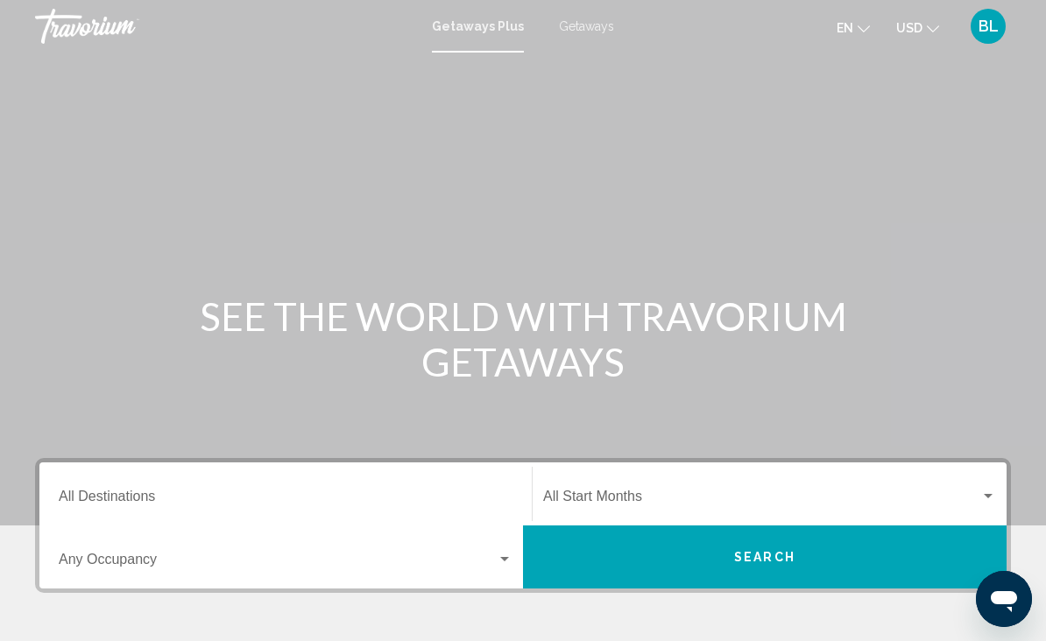
click at [128, 492] on input "Destination All Destinations" at bounding box center [286, 500] width 454 height 16
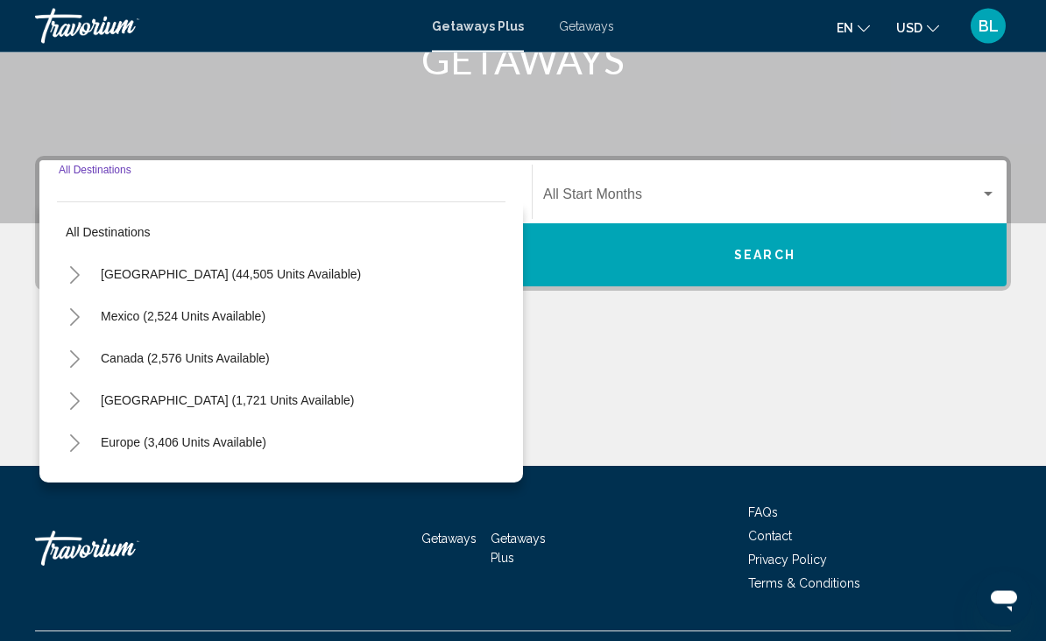
scroll to position [342, 0]
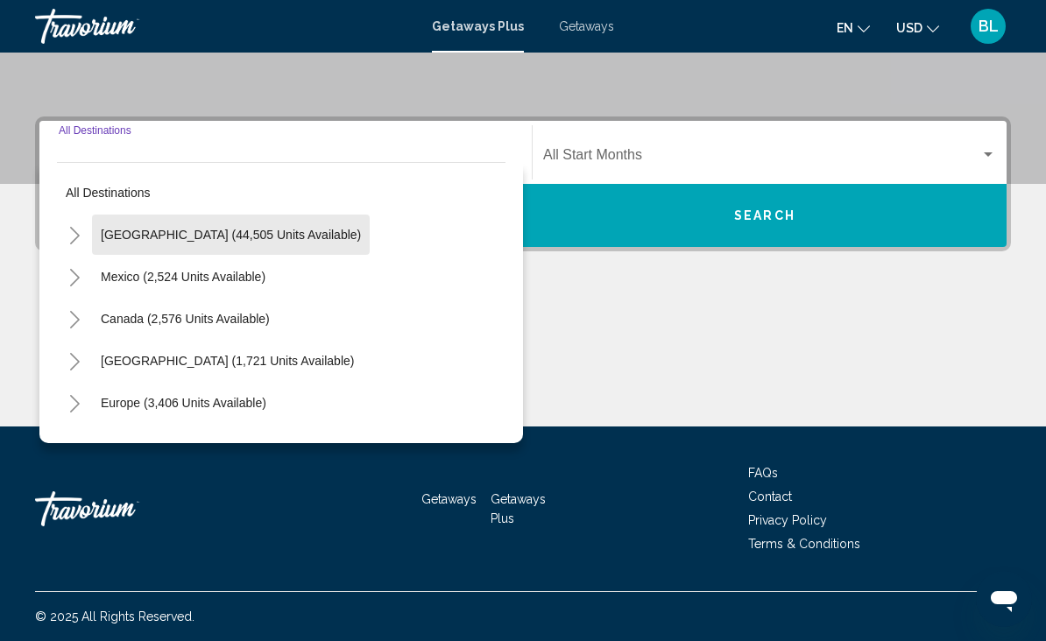
click at [251, 244] on button "[GEOGRAPHIC_DATA] (44,505 units available)" at bounding box center [231, 235] width 278 height 40
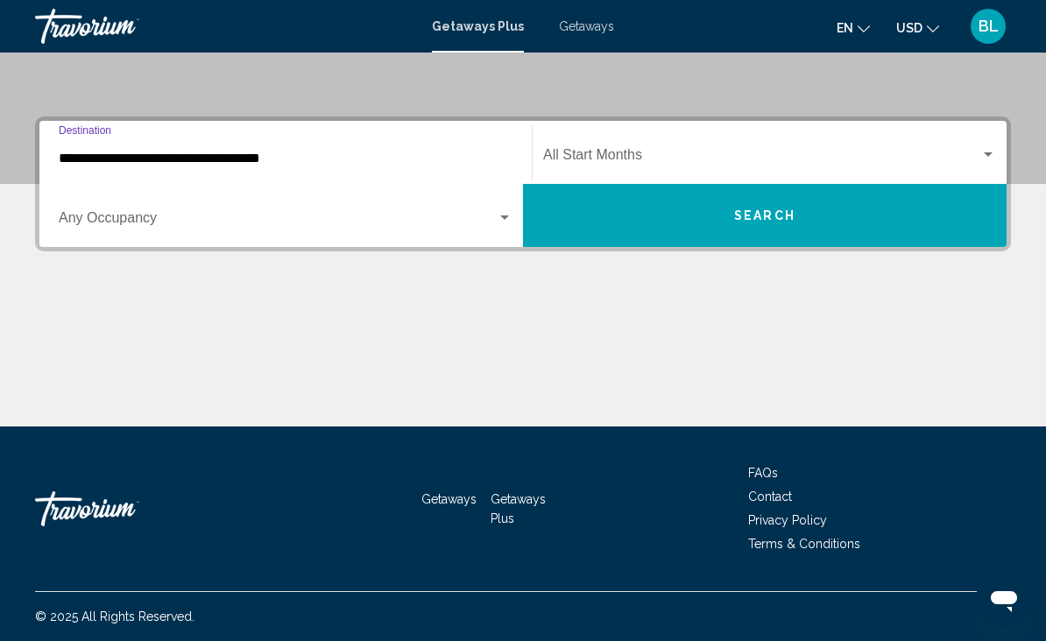
click at [261, 152] on input "**********" at bounding box center [286, 159] width 454 height 16
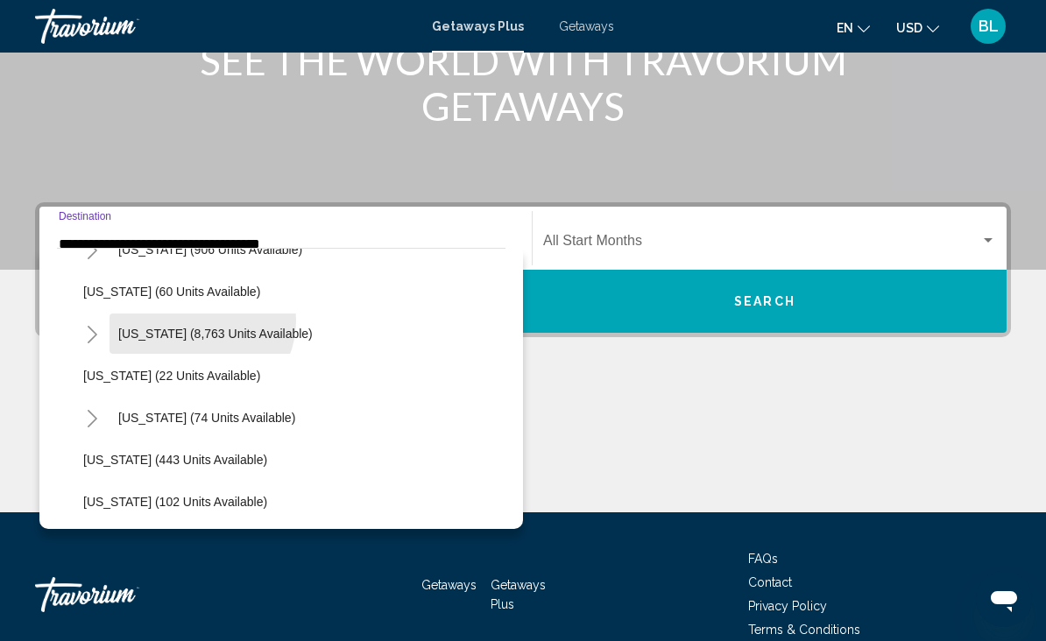
scroll to position [282, 0]
click at [218, 336] on span "[US_STATE] (8,763 units available)" at bounding box center [215, 333] width 195 height 14
type input "**********"
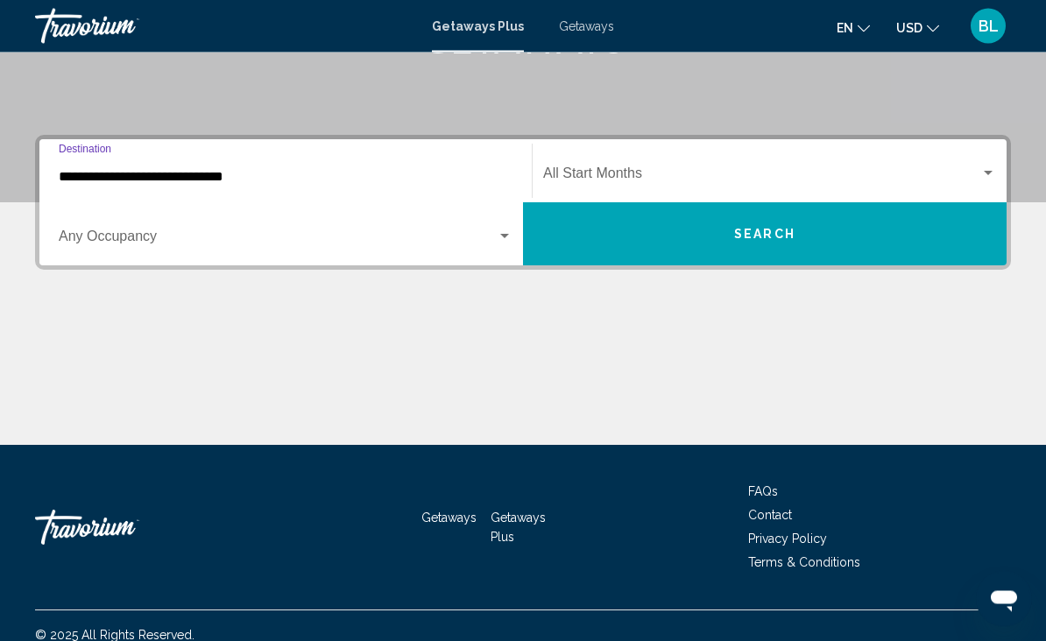
scroll to position [342, 0]
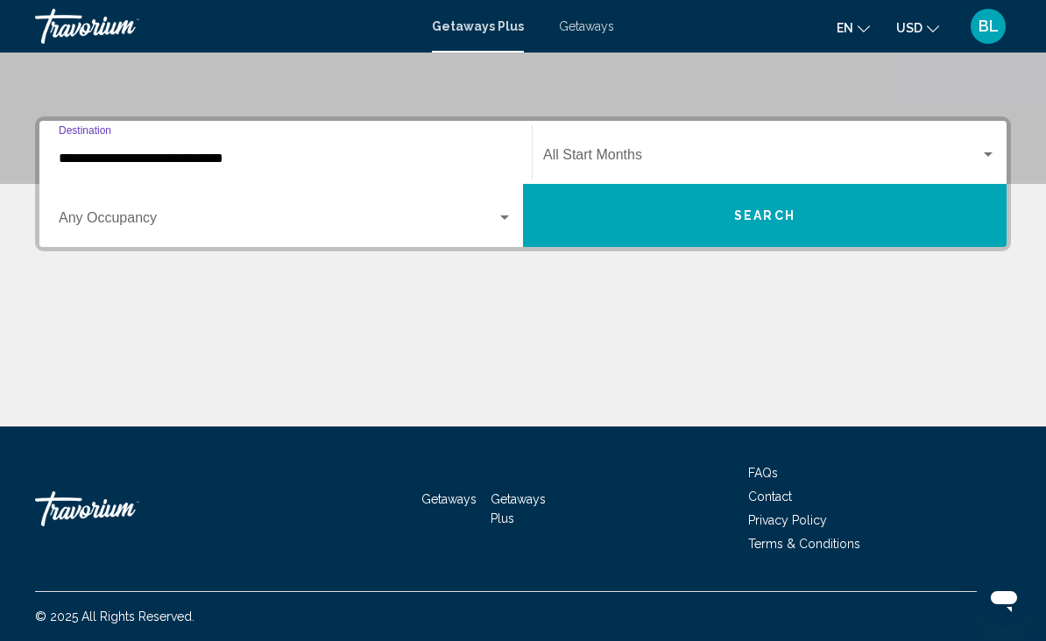
click at [239, 221] on span "Search widget" at bounding box center [278, 222] width 438 height 16
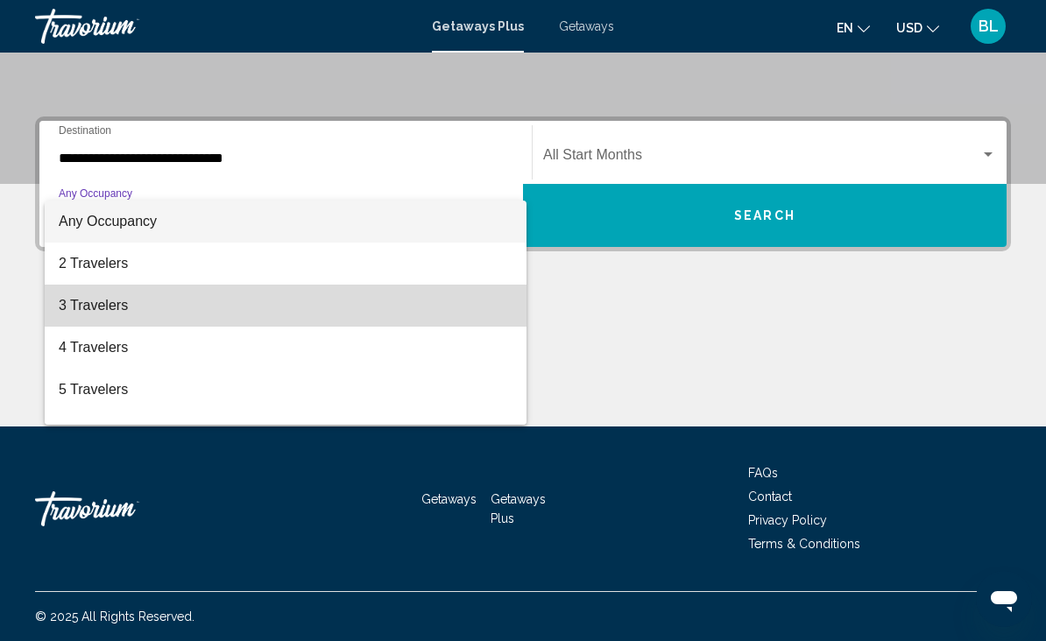
click at [186, 308] on span "3 Travelers" at bounding box center [286, 306] width 454 height 42
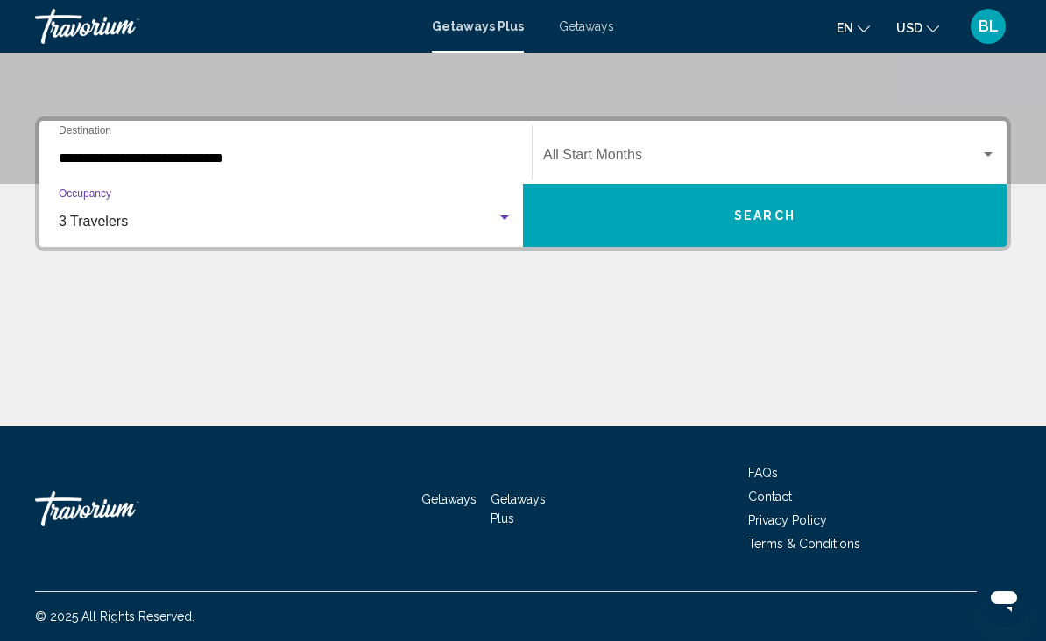
click at [616, 146] on div "Start Month All Start Months" at bounding box center [769, 152] width 453 height 55
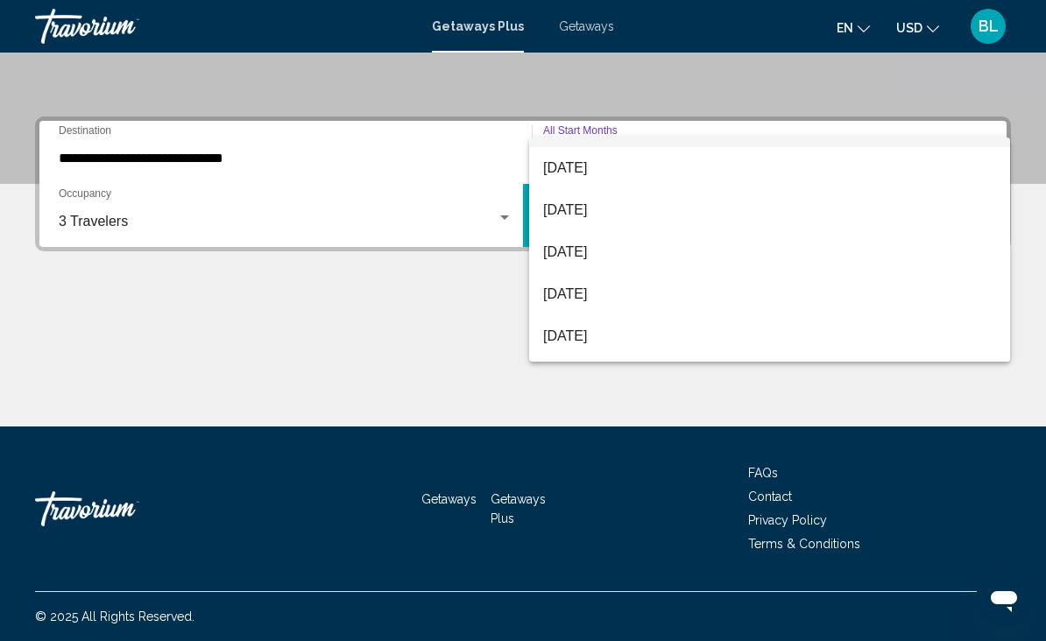
scroll to position [33, 0]
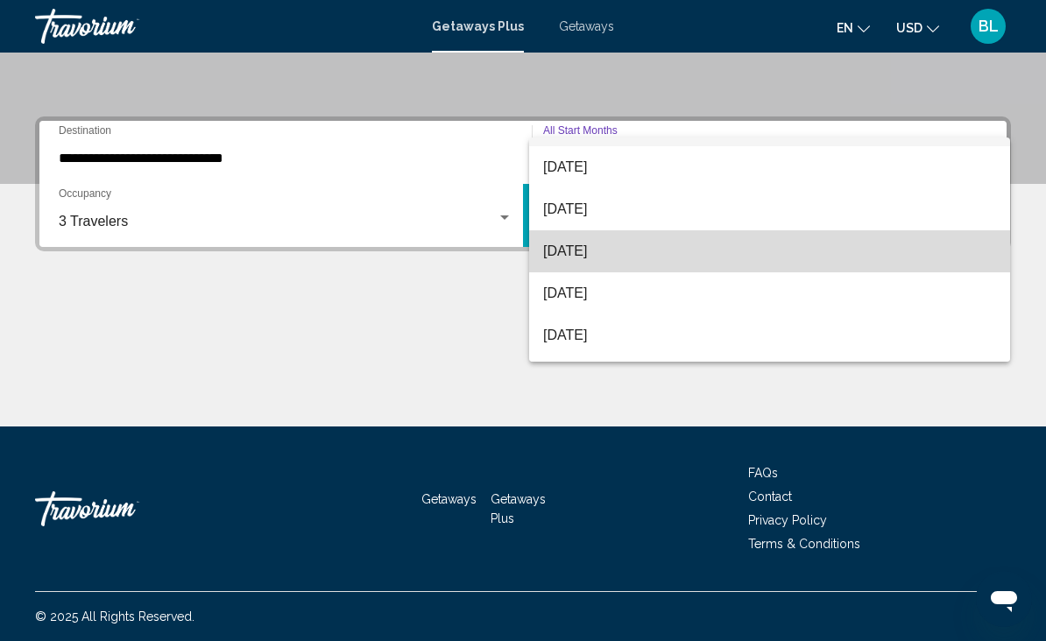
click at [627, 249] on span "[DATE]" at bounding box center [769, 251] width 453 height 42
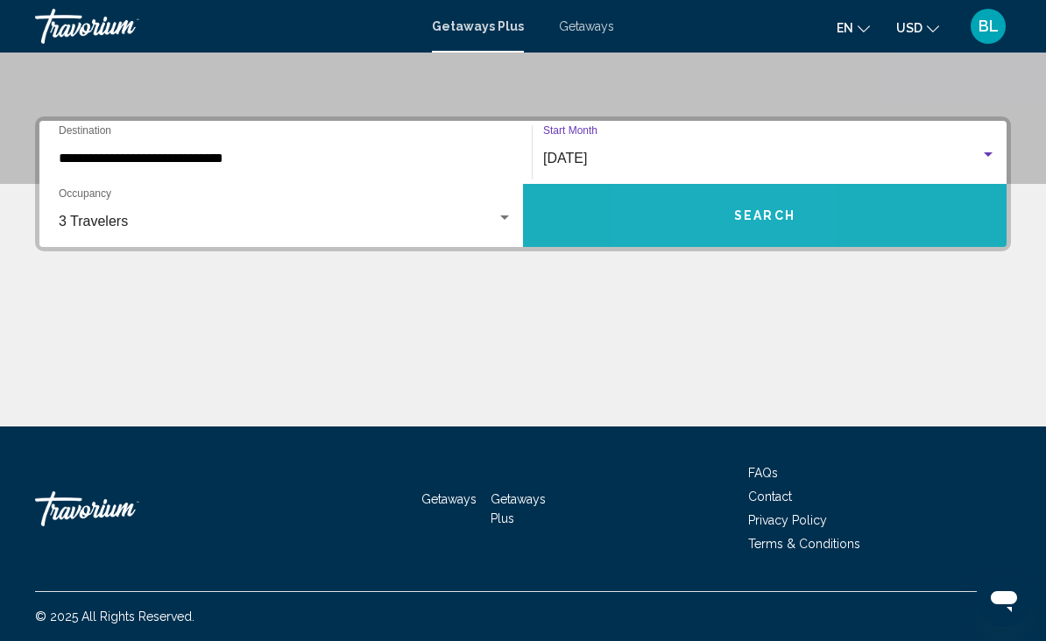
click at [700, 222] on button "Search" at bounding box center [765, 215] width 484 height 63
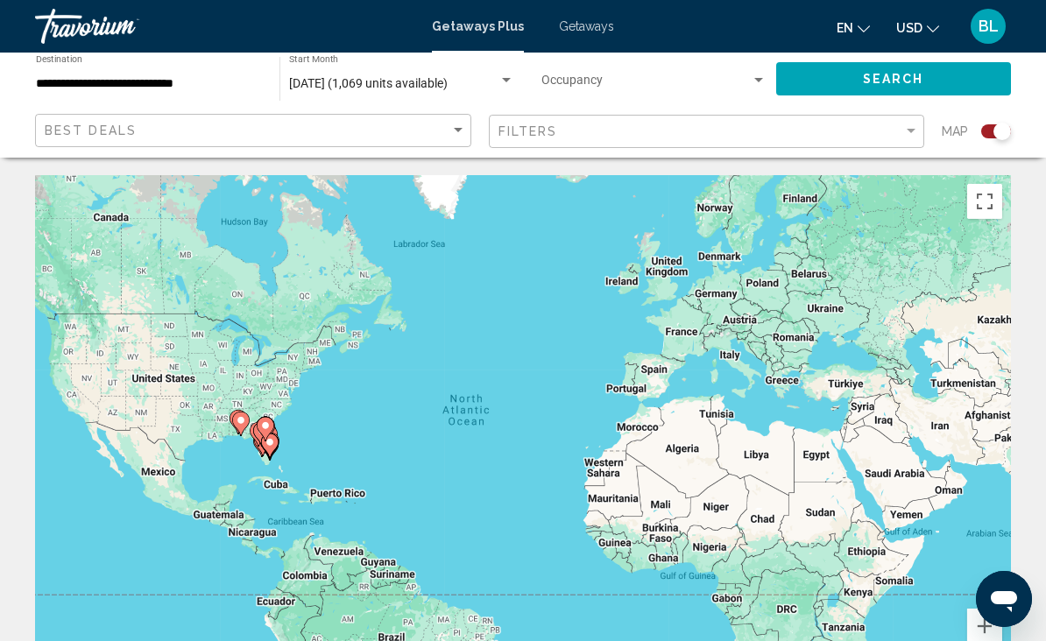
click at [502, 74] on div "Search widget" at bounding box center [507, 81] width 16 height 14
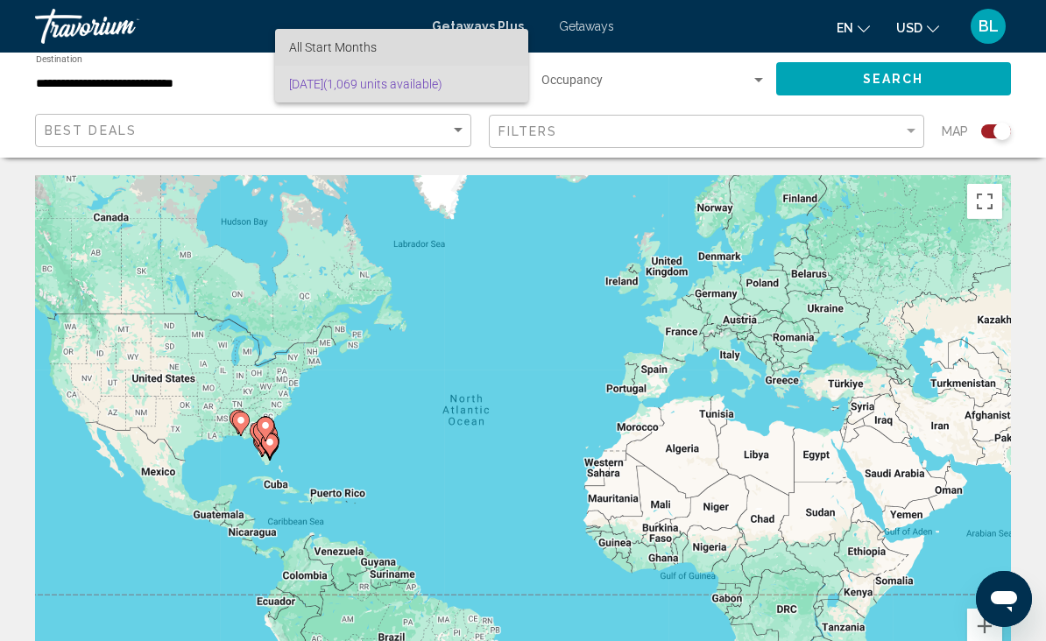
click at [458, 49] on span "All Start Months" at bounding box center [401, 47] width 225 height 37
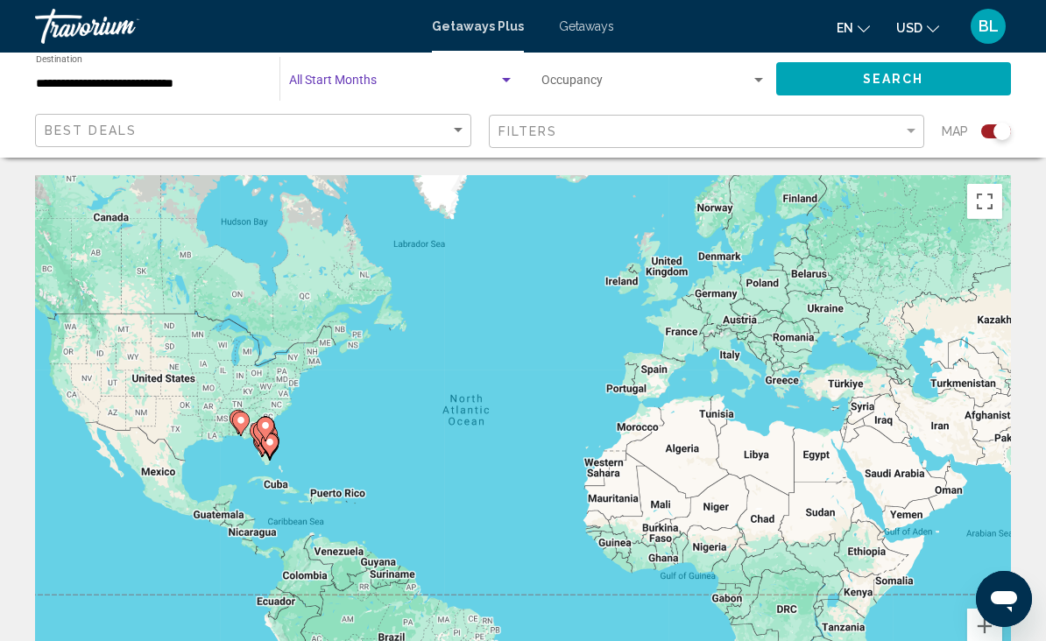
click at [392, 84] on span "Search widget" at bounding box center [393, 84] width 209 height 14
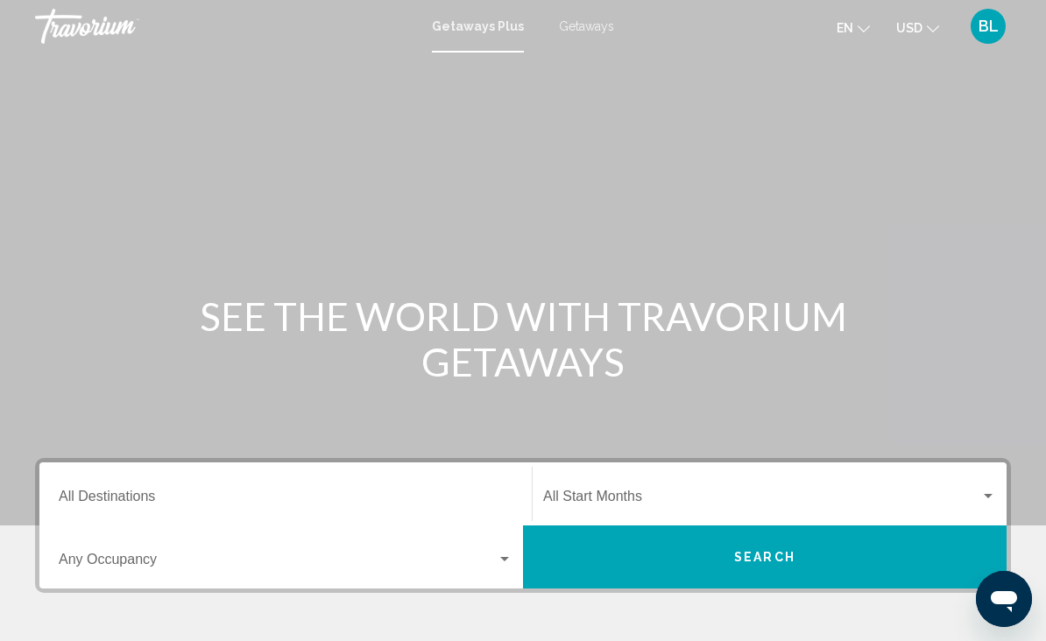
click at [149, 486] on div "Destination All Destinations" at bounding box center [286, 494] width 454 height 55
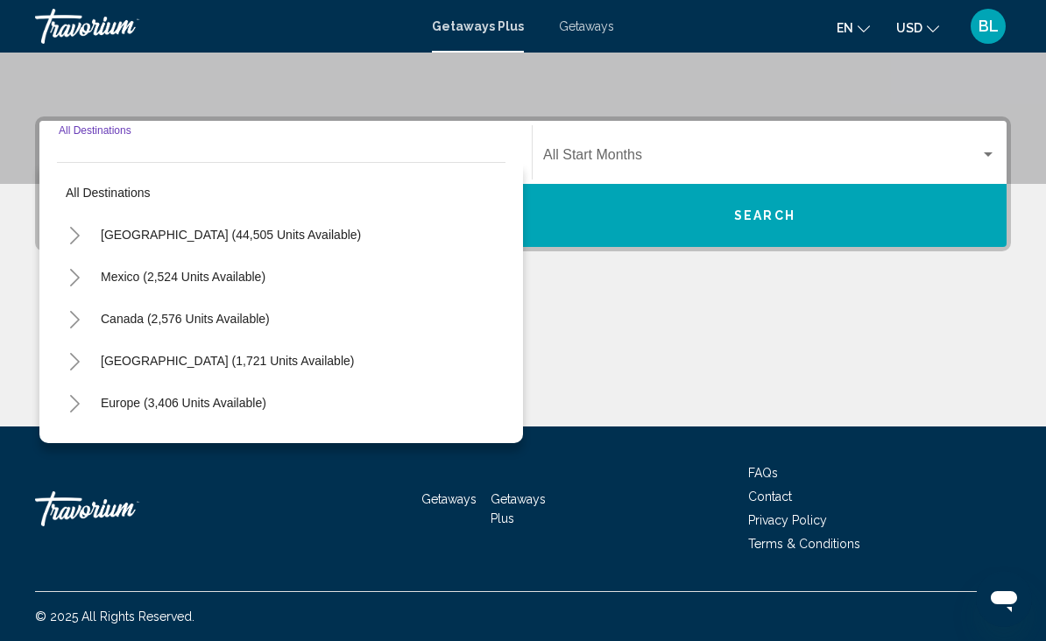
click at [80, 236] on icon "Toggle United States (44,505 units available)" at bounding box center [74, 236] width 13 height 18
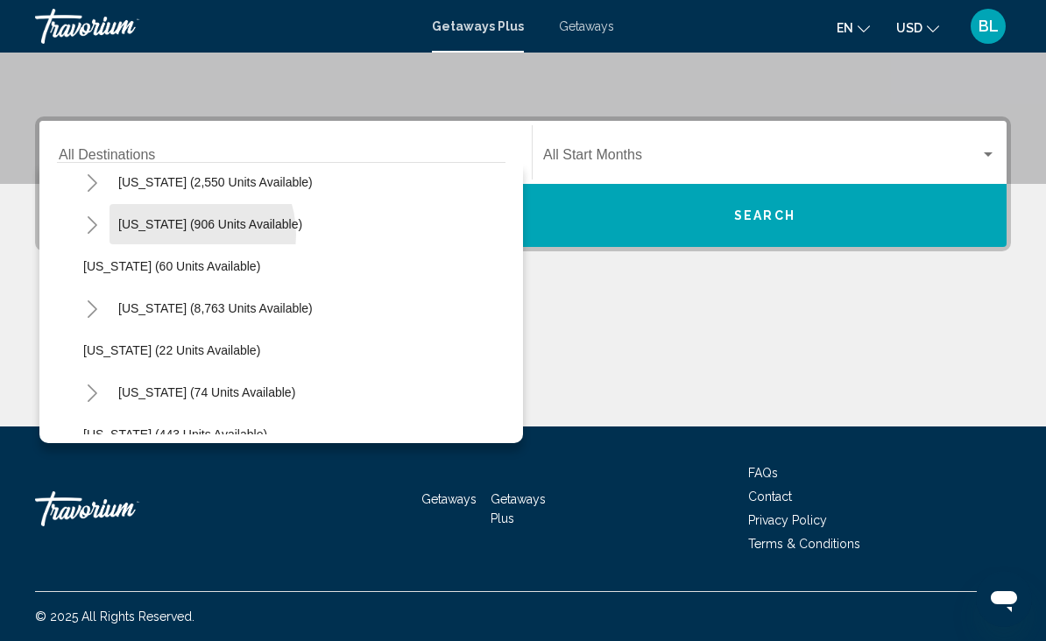
scroll to position [224, 0]
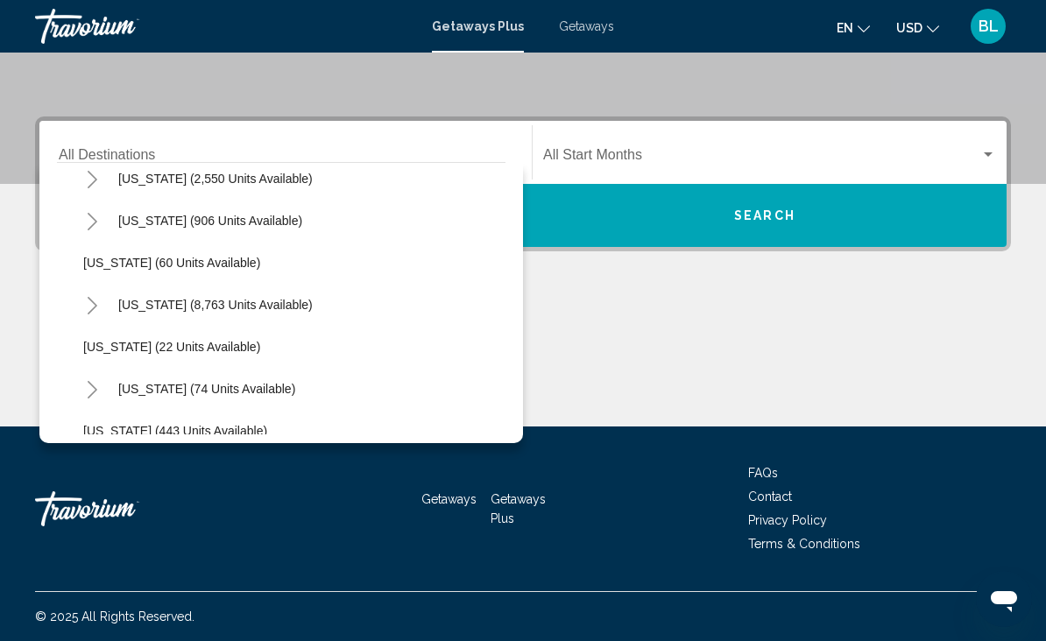
click at [94, 311] on icon "Toggle Florida (8,763 units available)" at bounding box center [92, 306] width 13 height 18
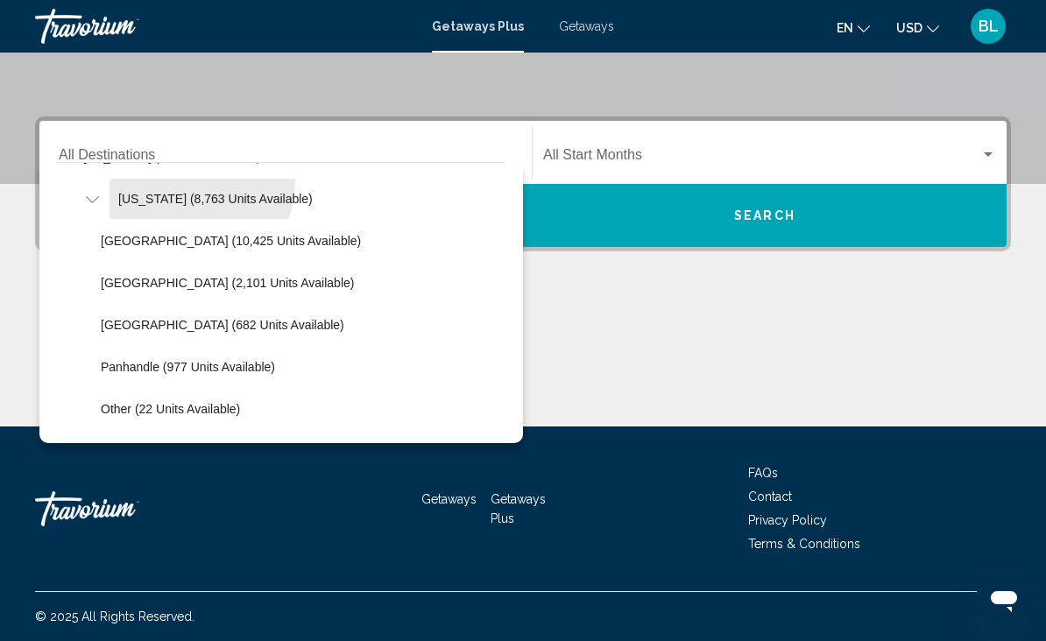
scroll to position [336, 0]
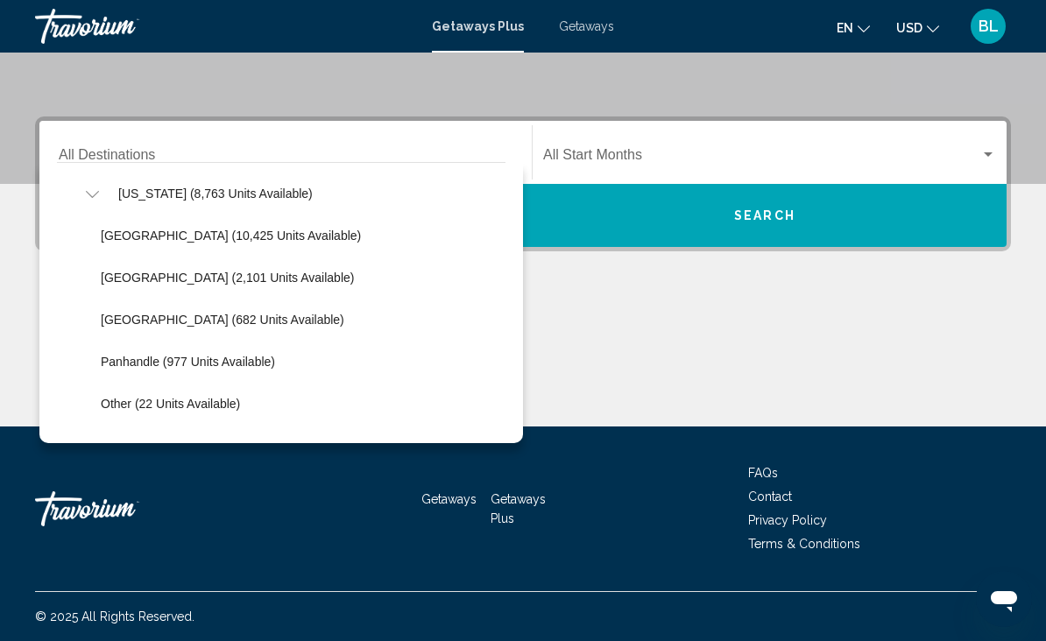
click at [189, 237] on span "Orlando & Disney Area (10,425 units available)" at bounding box center [231, 236] width 260 height 14
type input "**********"
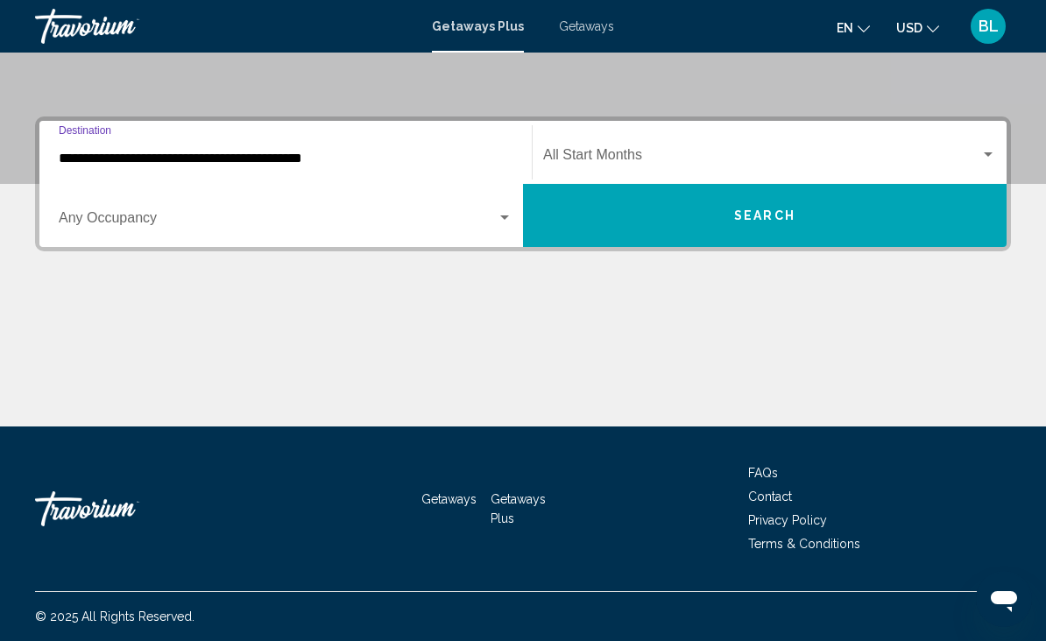
click at [148, 219] on span "Search widget" at bounding box center [278, 222] width 438 height 16
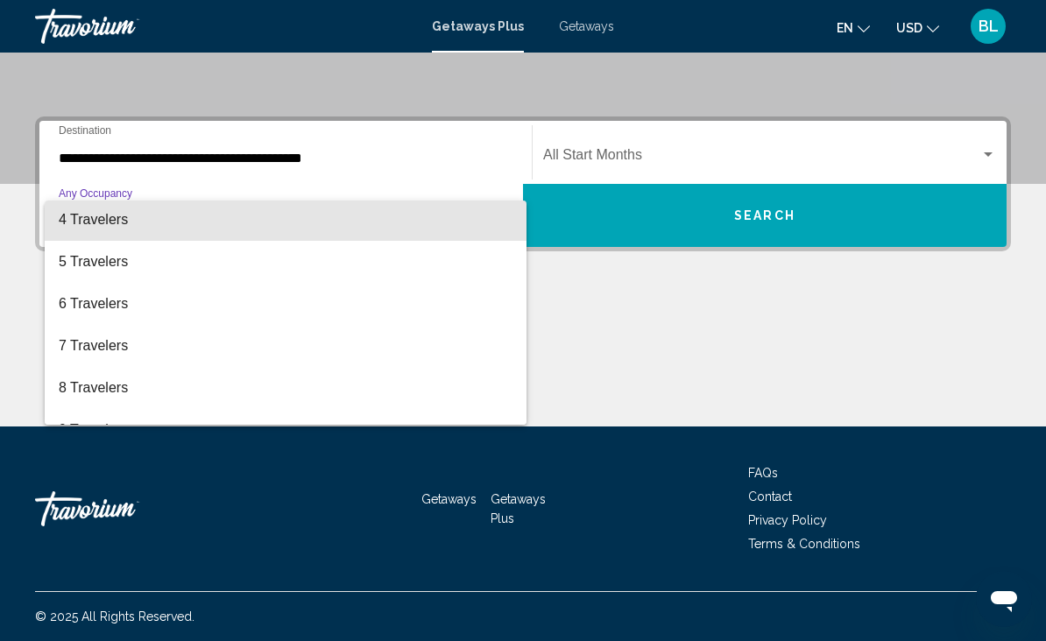
scroll to position [131, 0]
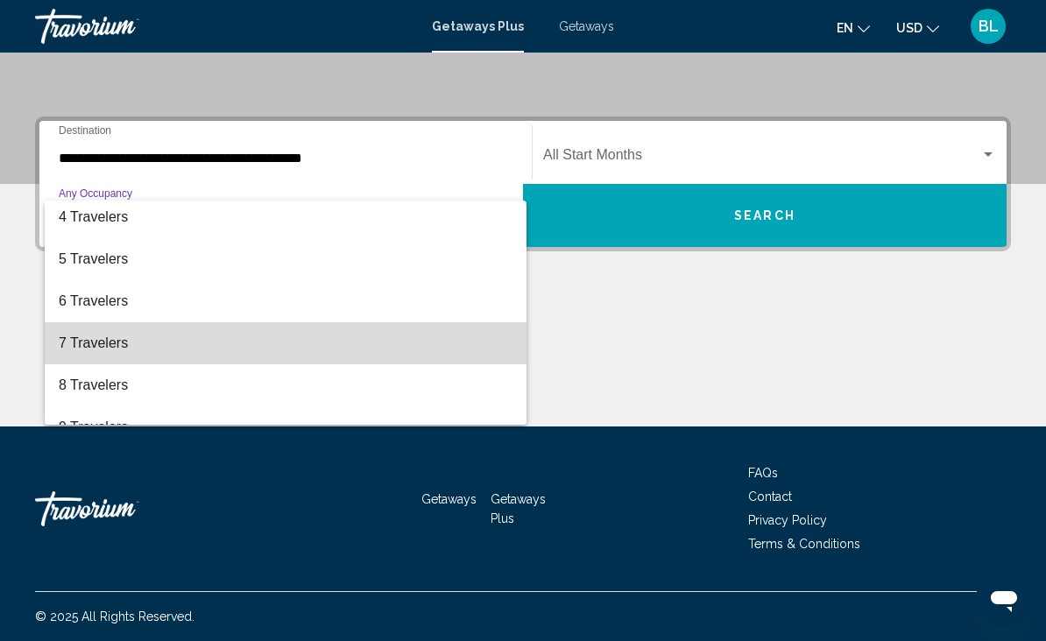
click at [110, 350] on span "7 Travelers" at bounding box center [286, 343] width 454 height 42
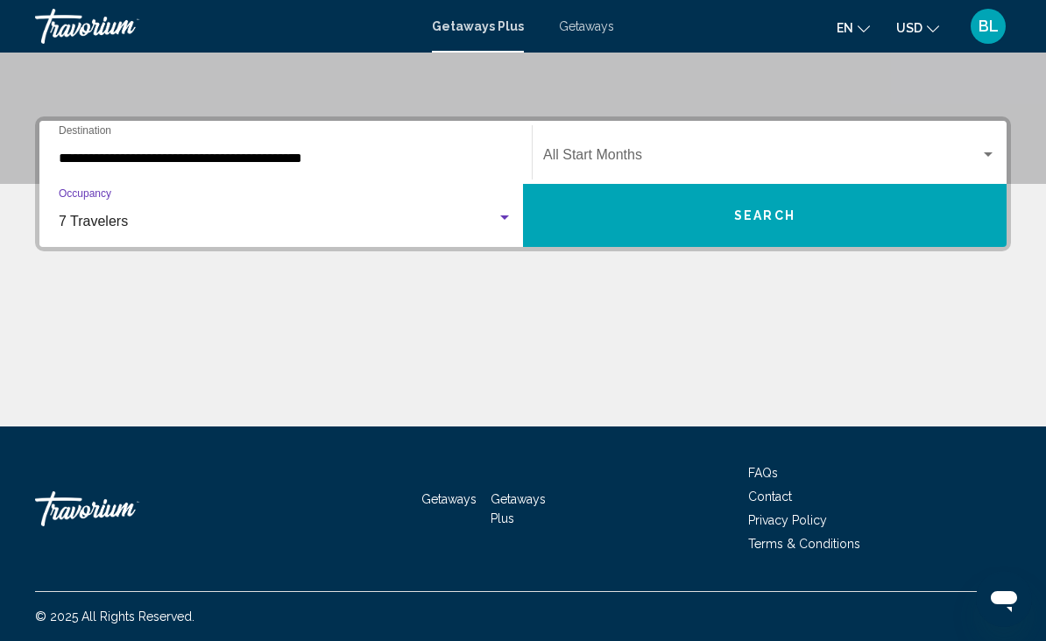
click at [624, 151] on span "Search widget" at bounding box center [761, 159] width 437 height 16
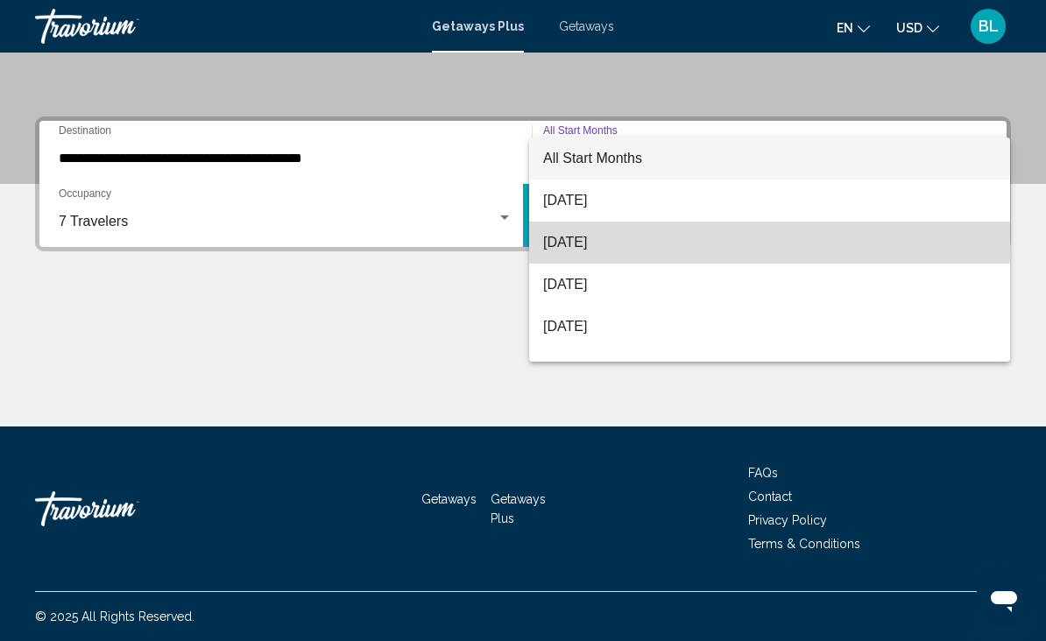
click at [612, 236] on span "[DATE]" at bounding box center [769, 243] width 453 height 42
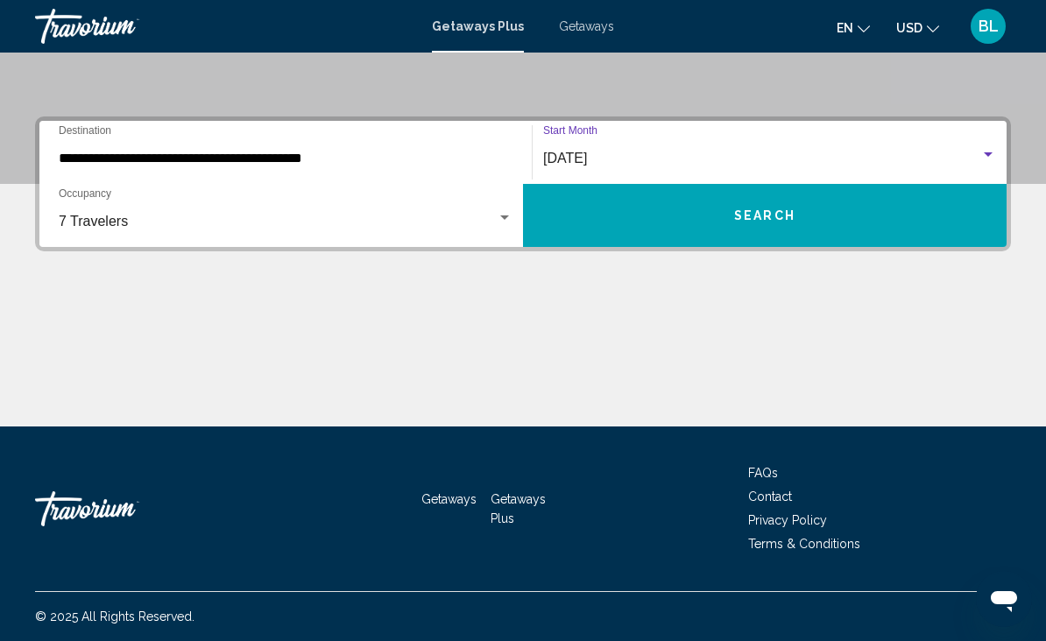
click at [735, 226] on button "Search" at bounding box center [765, 215] width 484 height 63
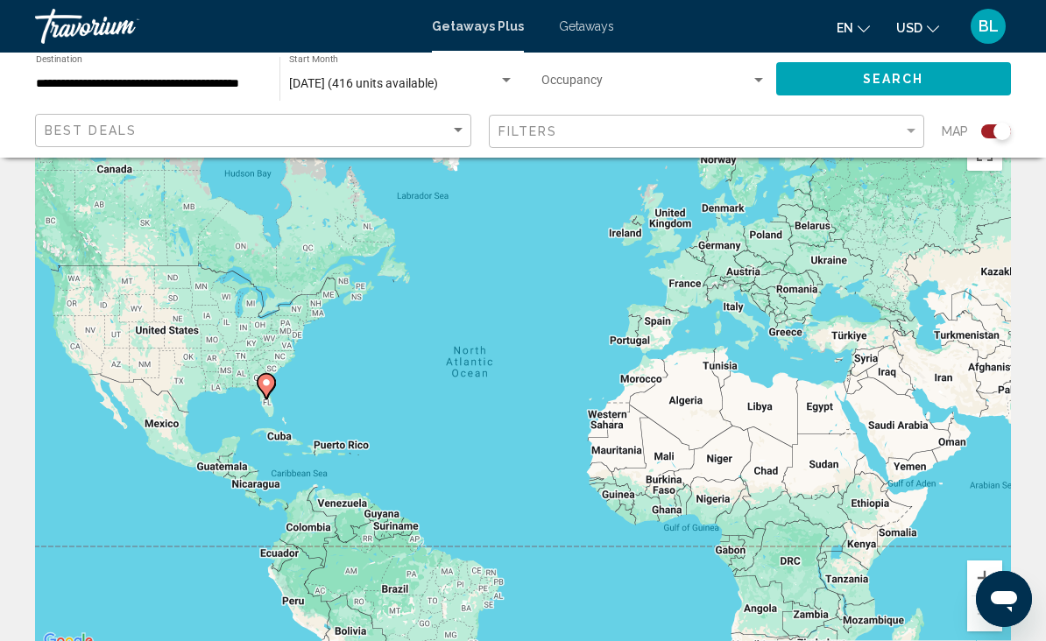
scroll to position [44, 0]
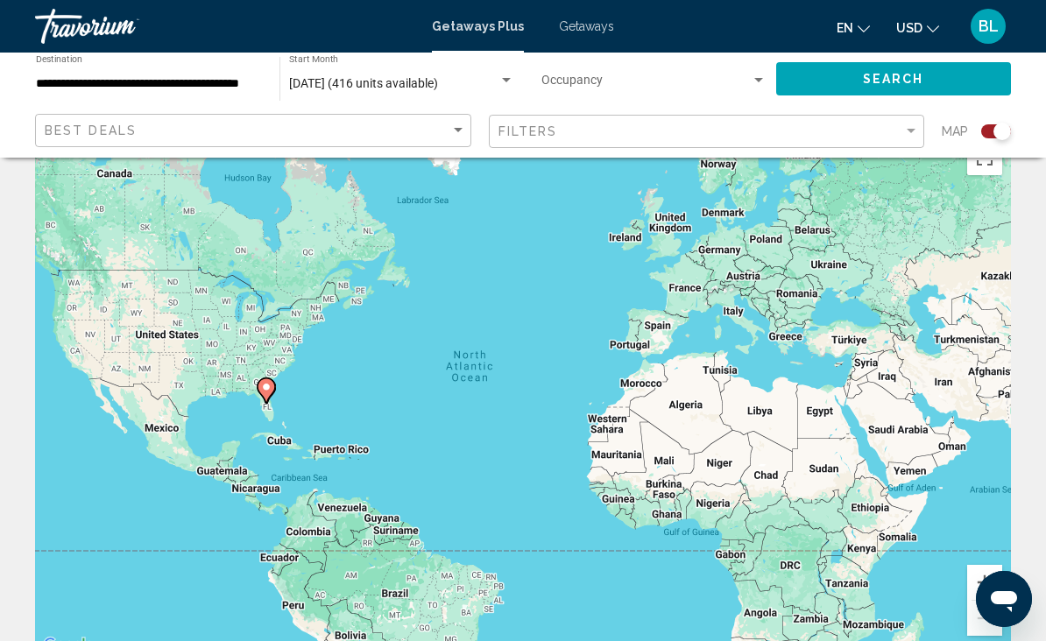
click at [747, 78] on span "Search widget" at bounding box center [647, 84] width 210 height 14
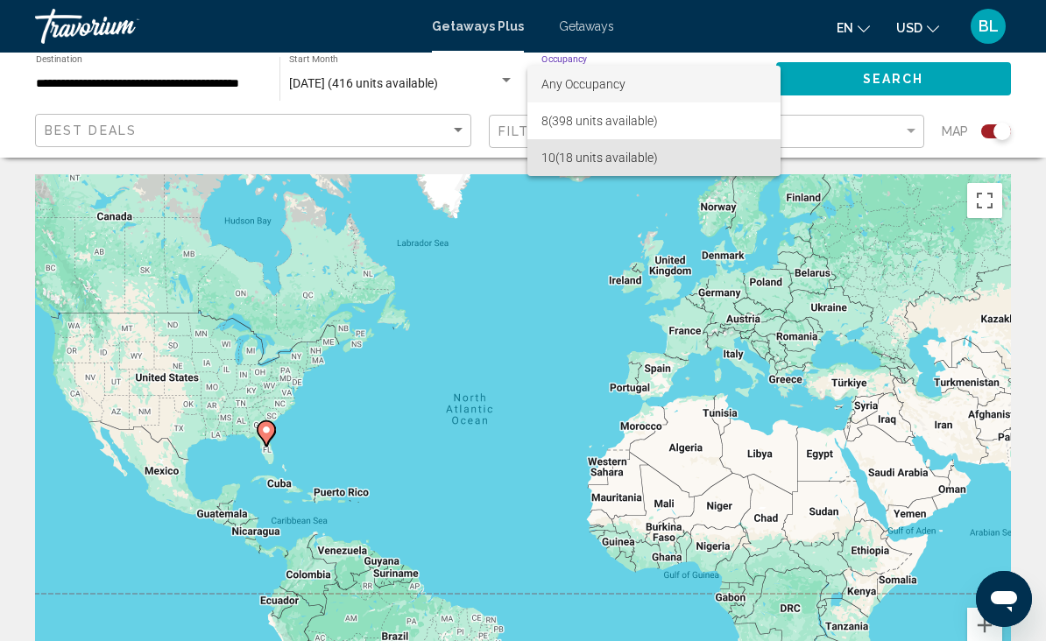
scroll to position [0, 0]
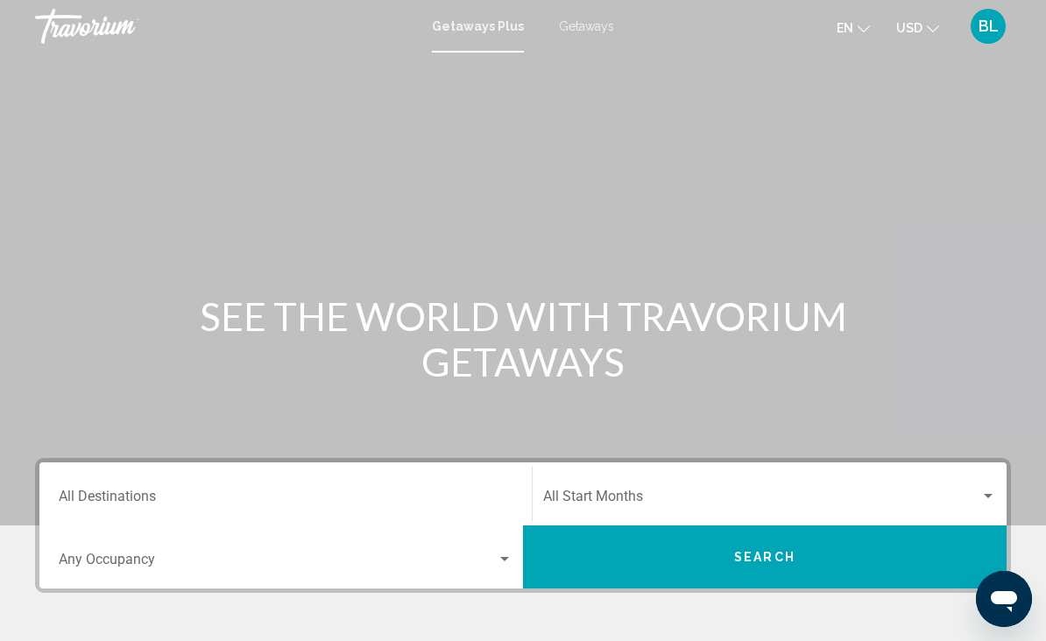
click at [383, 569] on span "Search widget" at bounding box center [278, 564] width 438 height 16
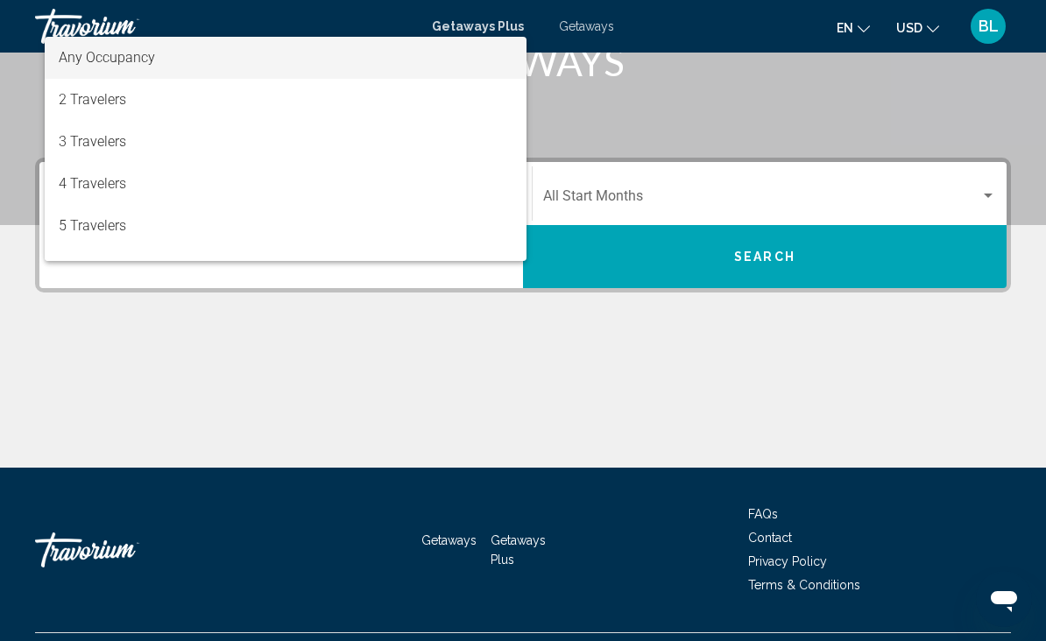
scroll to position [342, 0]
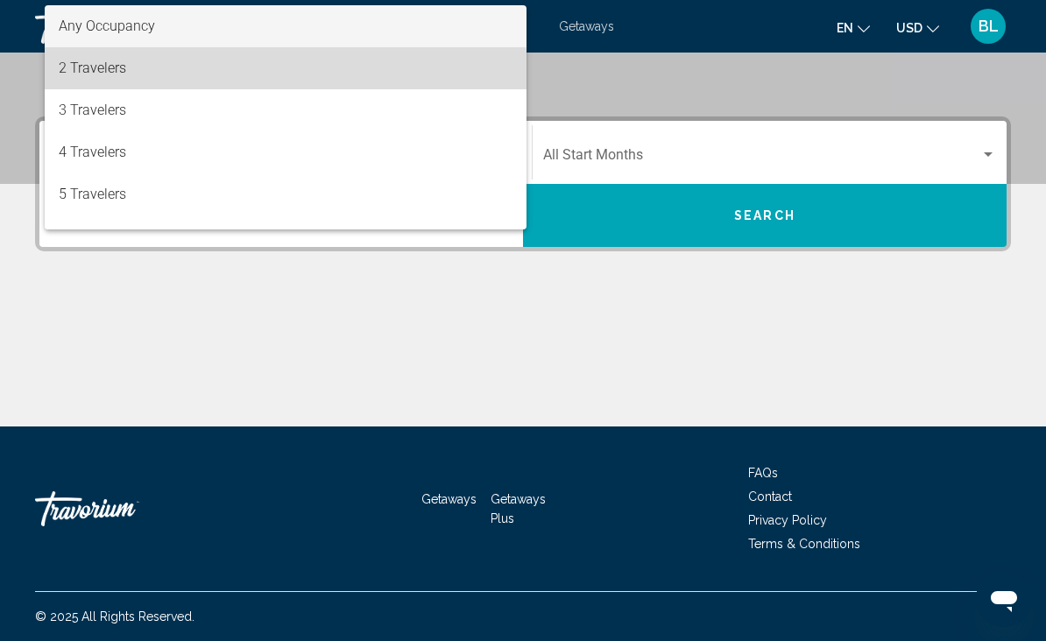
click at [107, 79] on span "2 Travelers" at bounding box center [286, 68] width 454 height 42
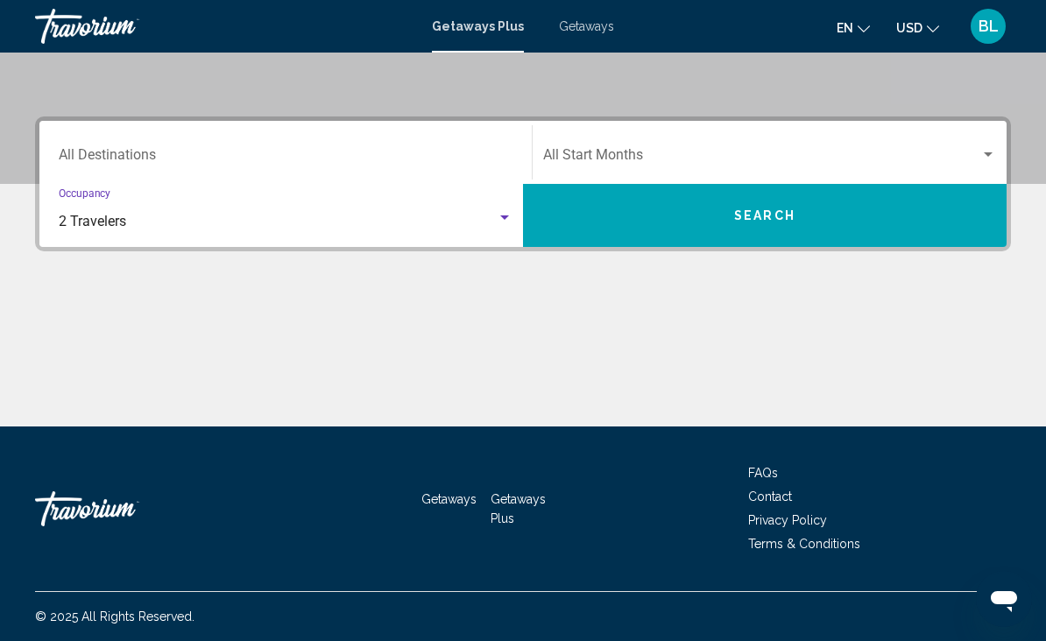
click at [624, 145] on div "Start Month All Start Months" at bounding box center [769, 152] width 453 height 55
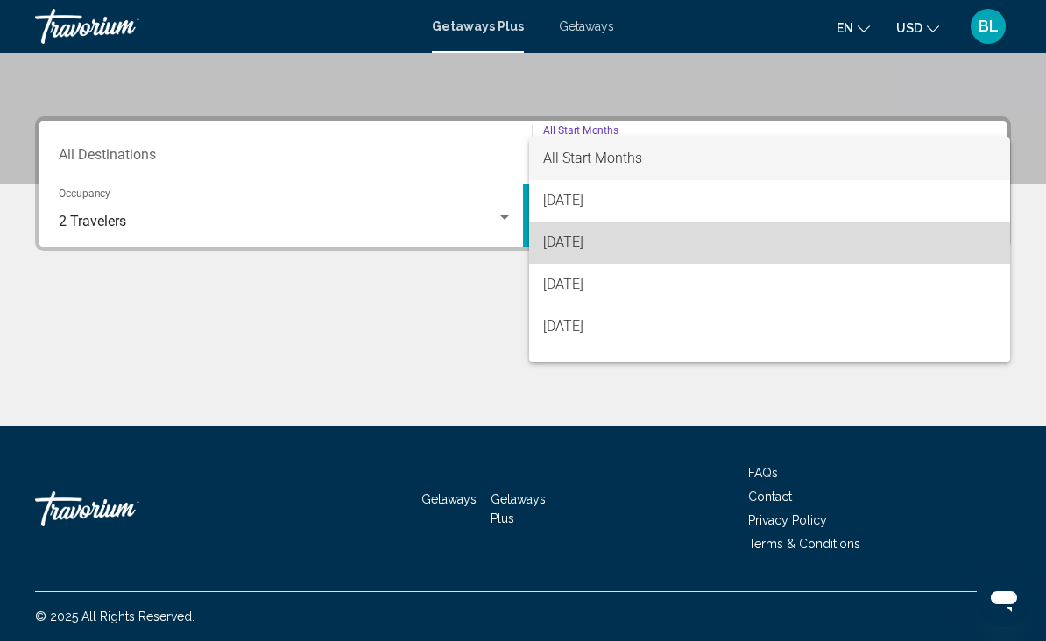
click at [605, 242] on span "[DATE]" at bounding box center [769, 243] width 453 height 42
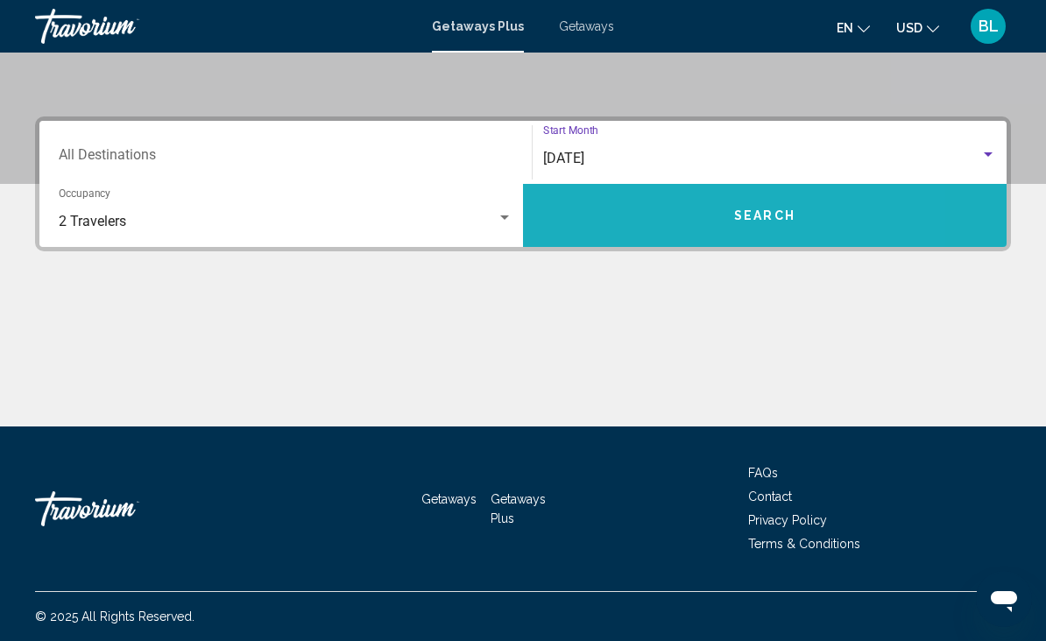
click at [643, 227] on button "Search" at bounding box center [765, 215] width 484 height 63
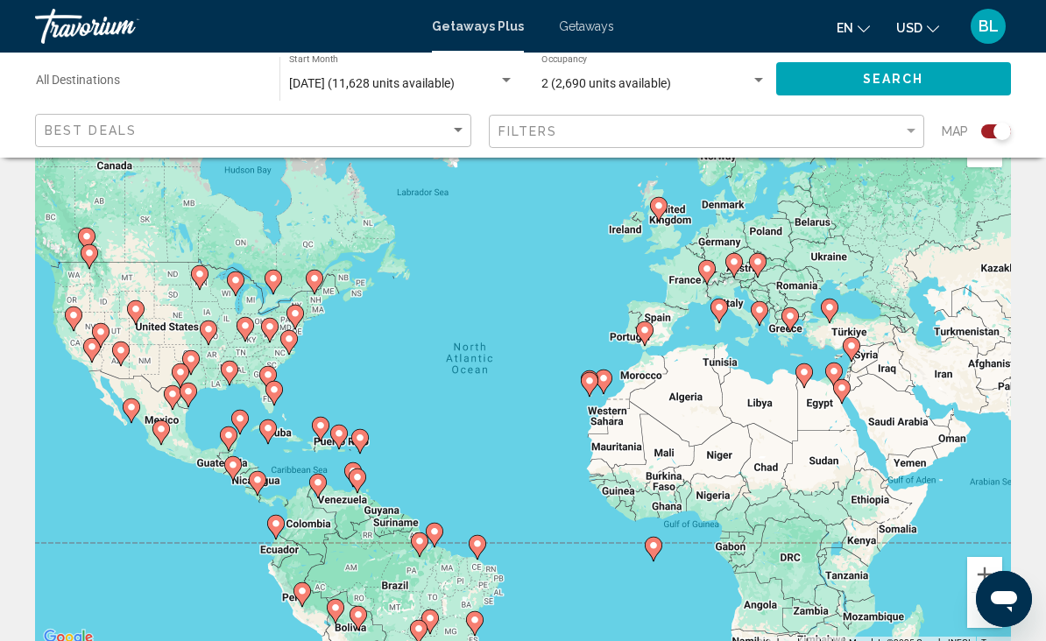
click at [81, 87] on input "Destination All Destinations" at bounding box center [149, 84] width 226 height 14
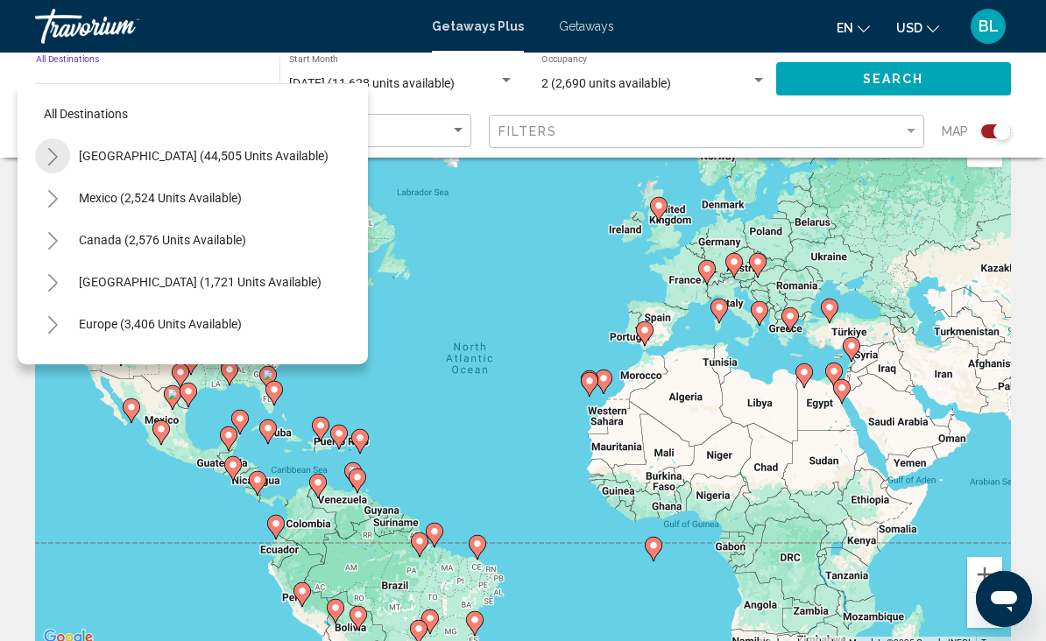
click at [52, 159] on icon "Toggle United States (44,505 units available)" at bounding box center [52, 157] width 13 height 18
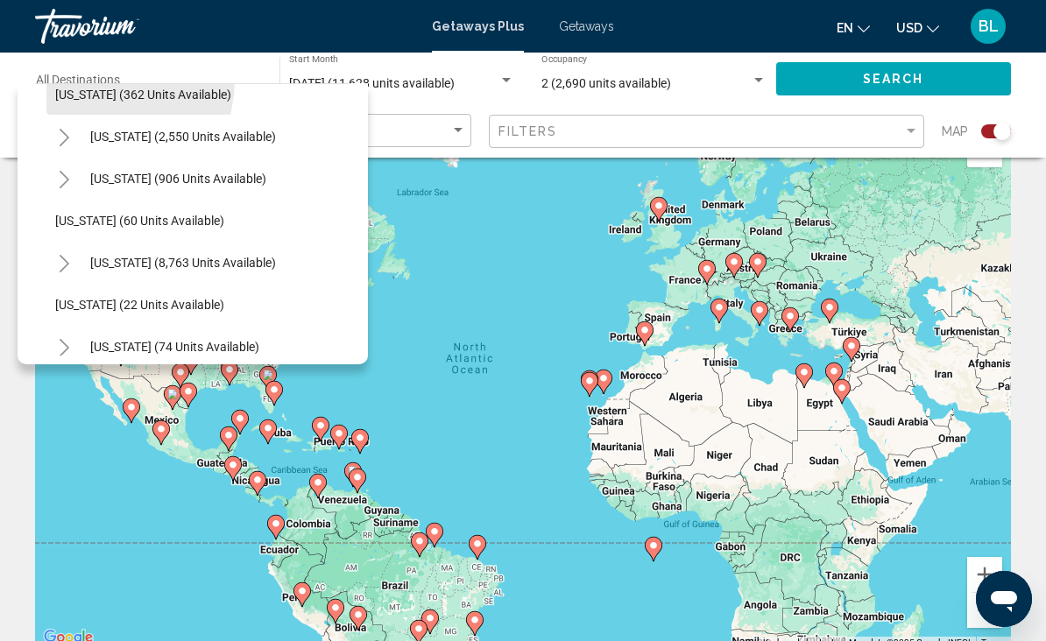
scroll to position [193, 6]
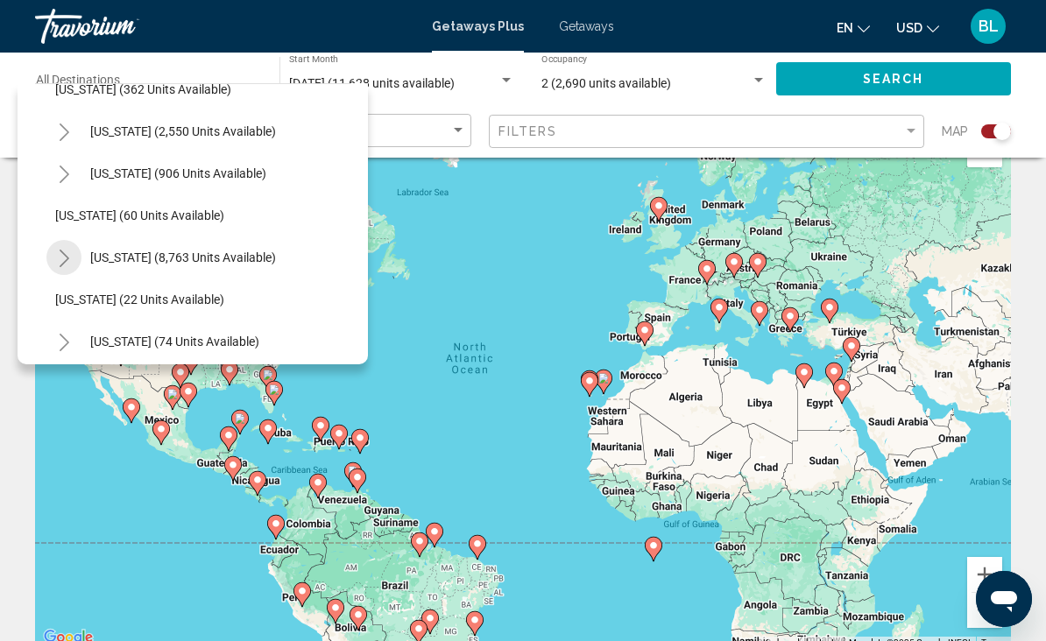
click at [64, 261] on icon "Toggle Florida (8,763 units available)" at bounding box center [64, 259] width 13 height 18
click at [92, 308] on button "Orlando & Disney Area (10,425 units available)" at bounding box center [197, 300] width 267 height 40
type input "**********"
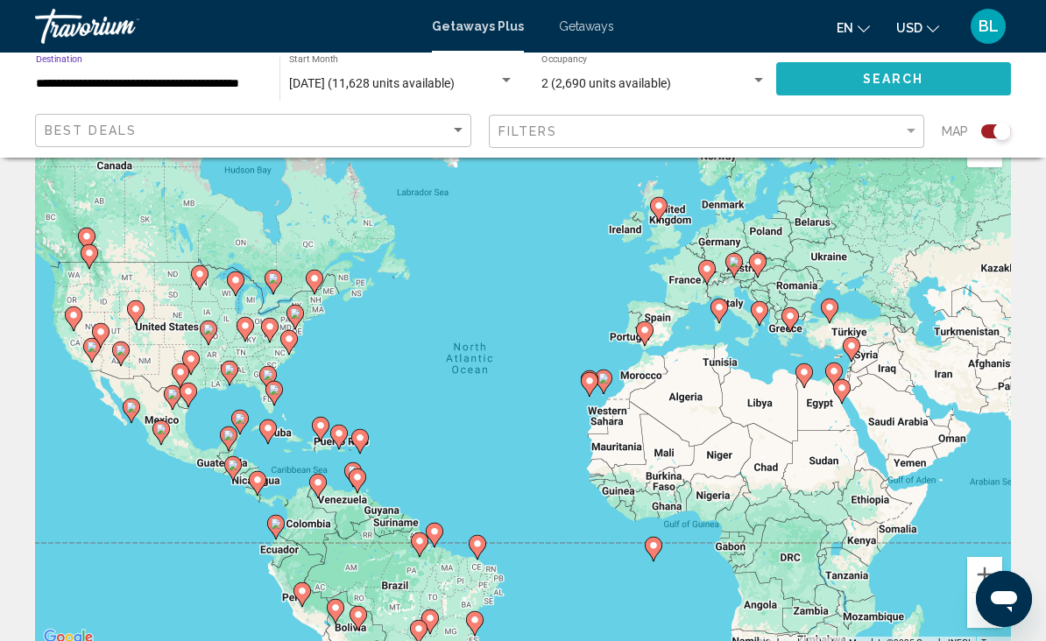
click at [864, 68] on button "Search" at bounding box center [894, 78] width 236 height 32
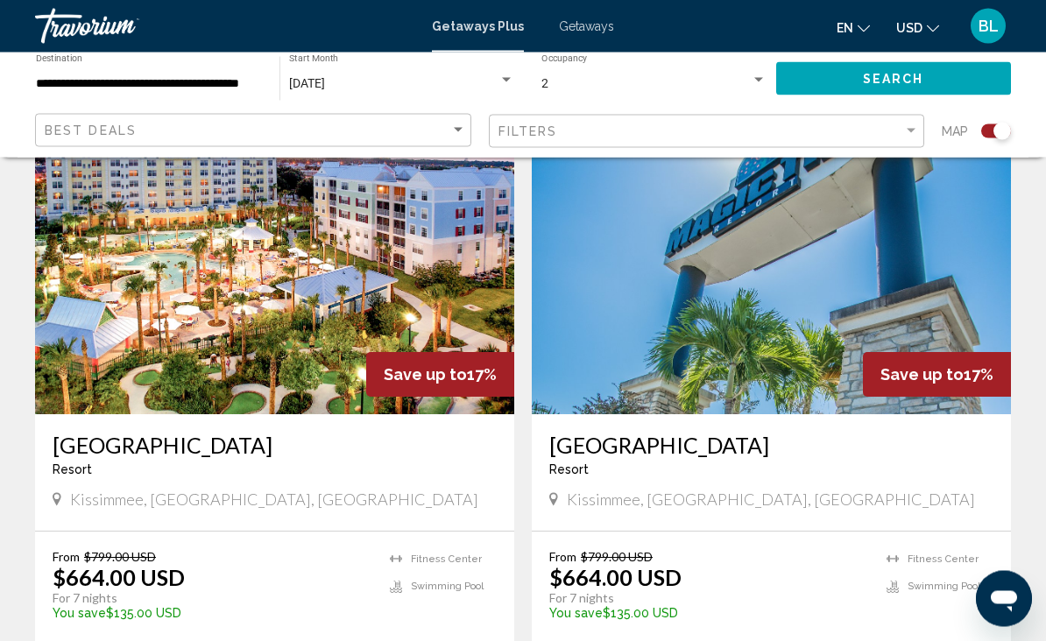
scroll to position [3137, 0]
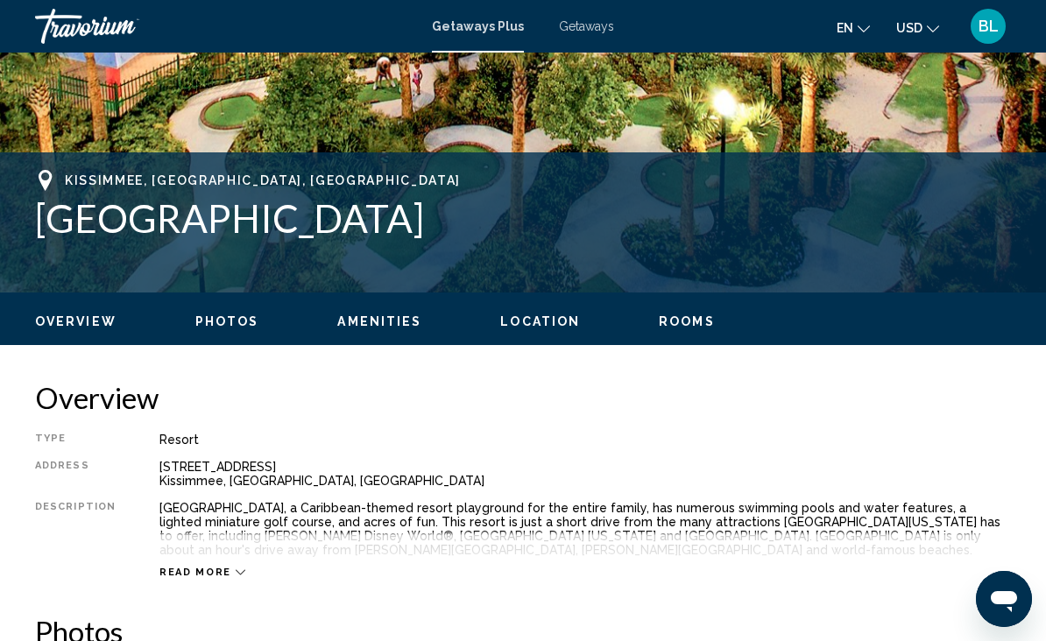
scroll to position [591, 0]
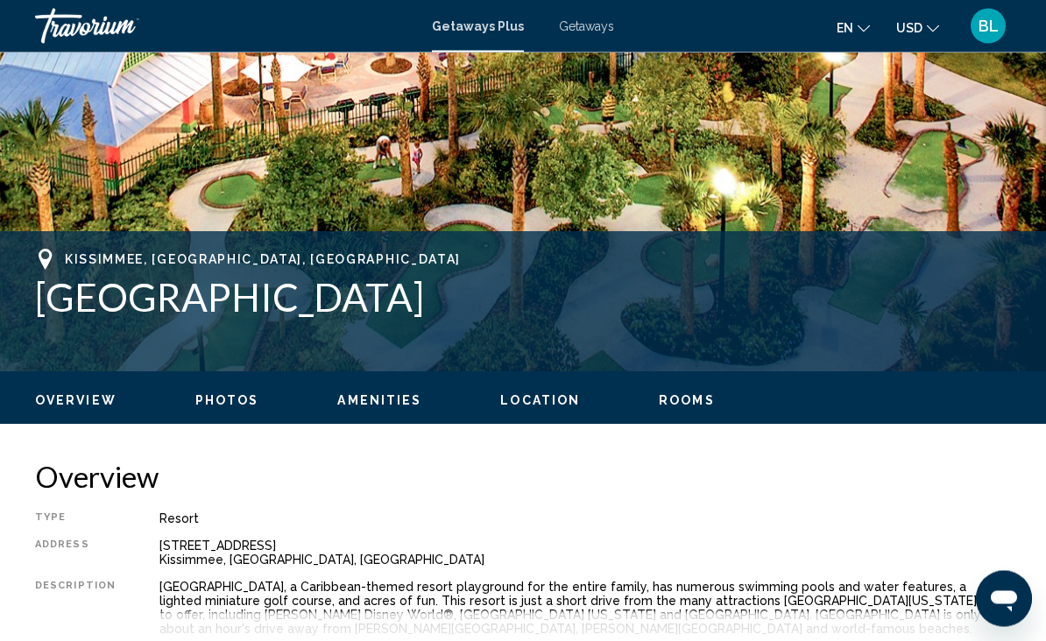
click at [681, 400] on span "Rooms" at bounding box center [687, 401] width 56 height 14
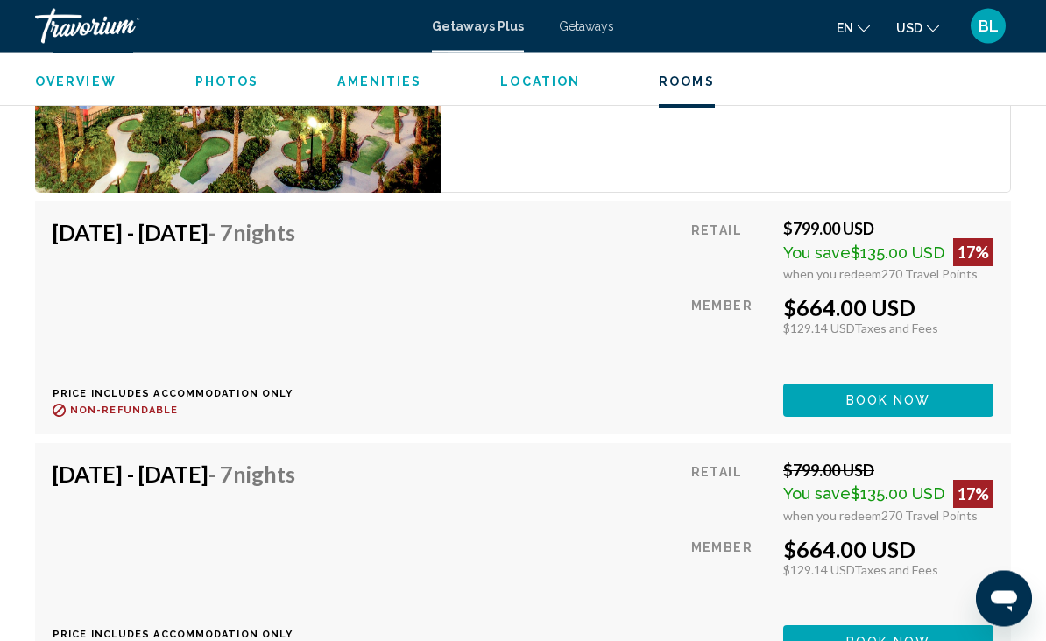
scroll to position [3398, 0]
click at [811, 412] on button "Book now" at bounding box center [888, 400] width 210 height 32
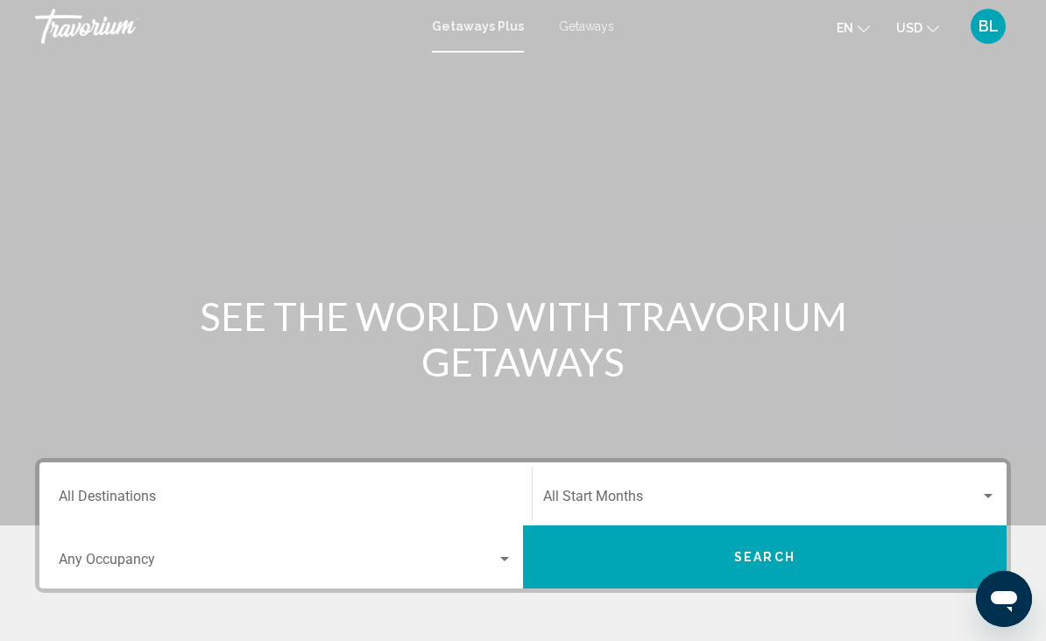
click at [356, 492] on input "Destination All Destinations" at bounding box center [286, 500] width 454 height 16
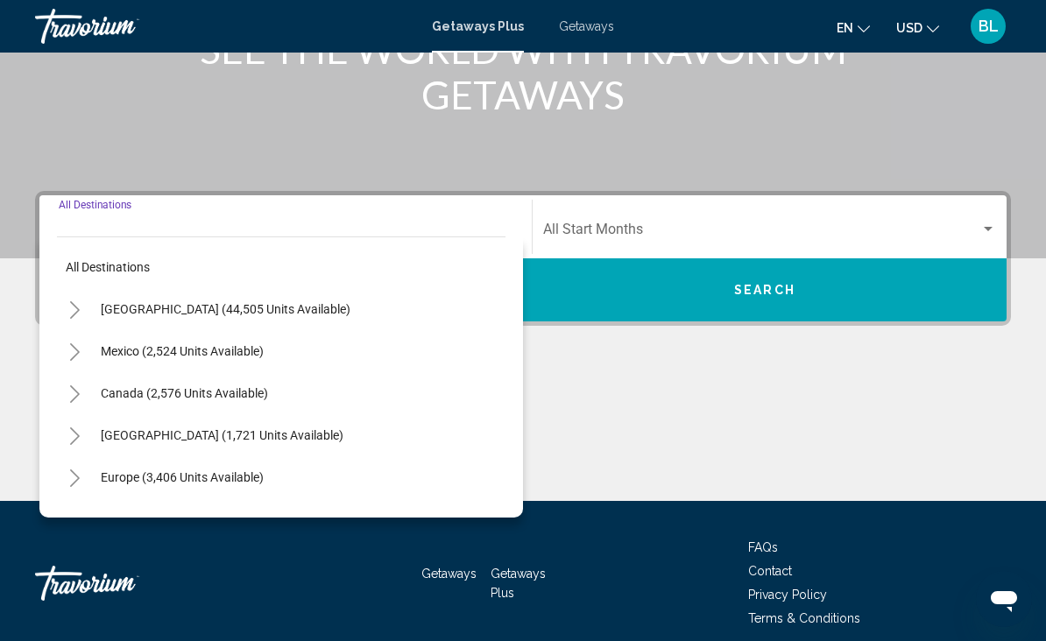
scroll to position [342, 0]
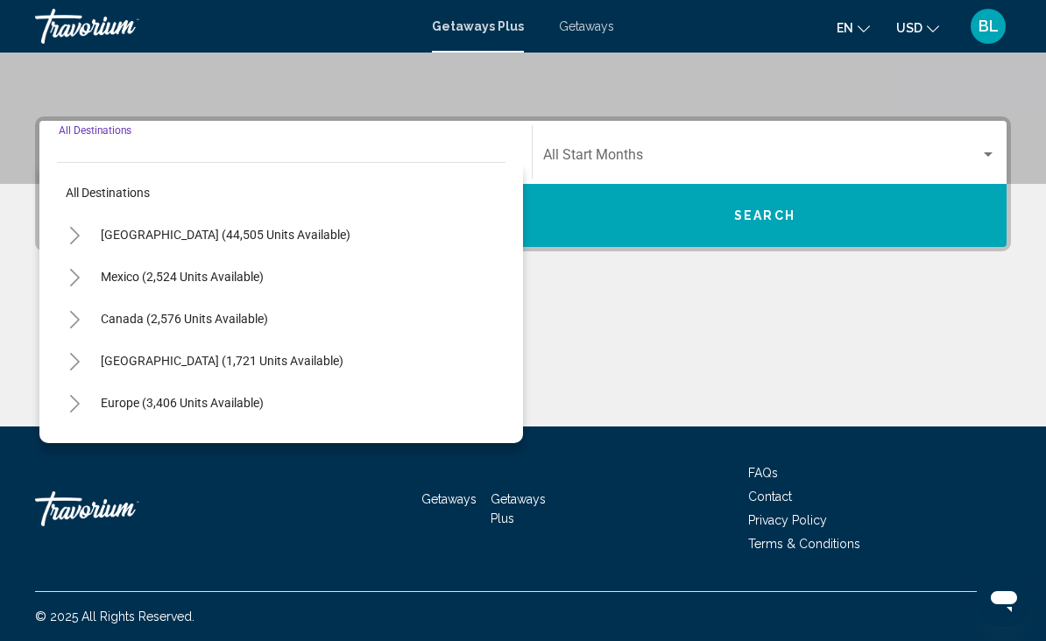
click at [69, 241] on icon "Toggle United States (44,505 units available)" at bounding box center [74, 236] width 13 height 18
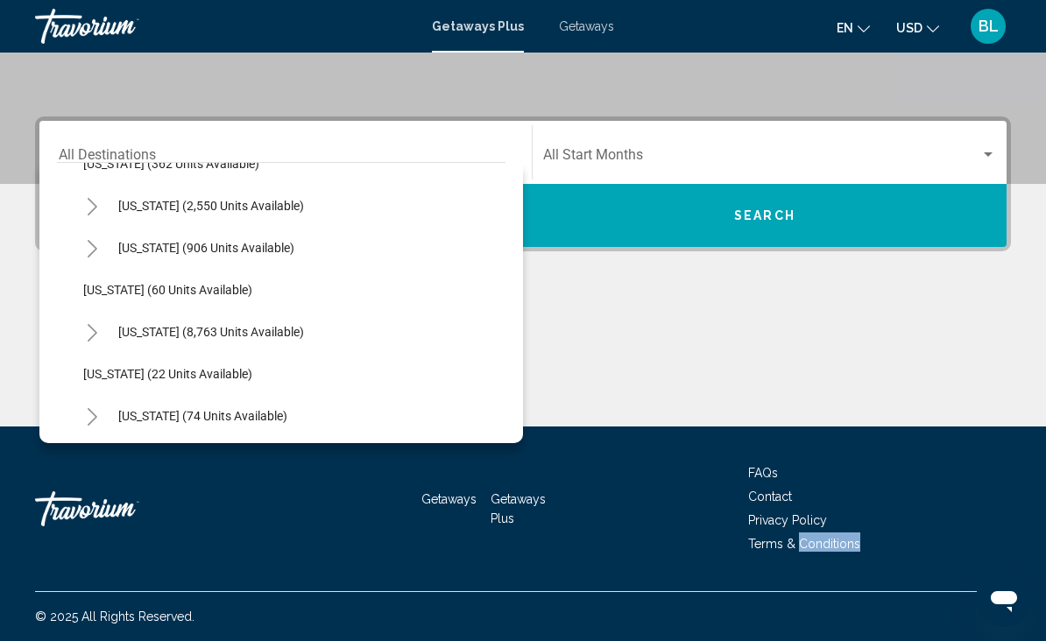
scroll to position [199, 0]
click at [158, 326] on span "[US_STATE] (8,763 units available)" at bounding box center [211, 330] width 186 height 14
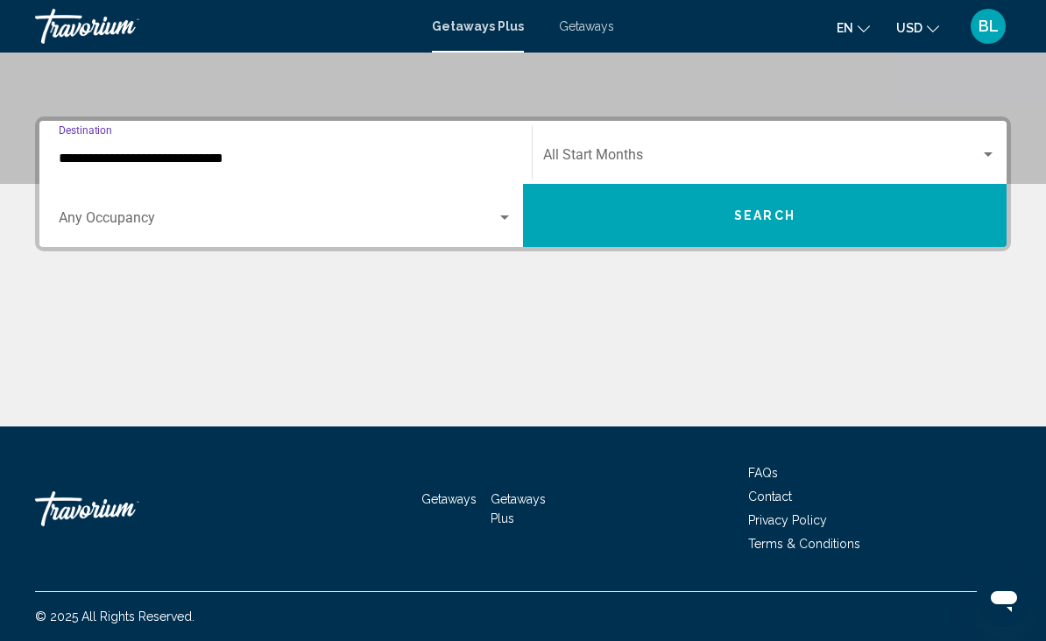
click at [113, 159] on input "**********" at bounding box center [286, 159] width 454 height 16
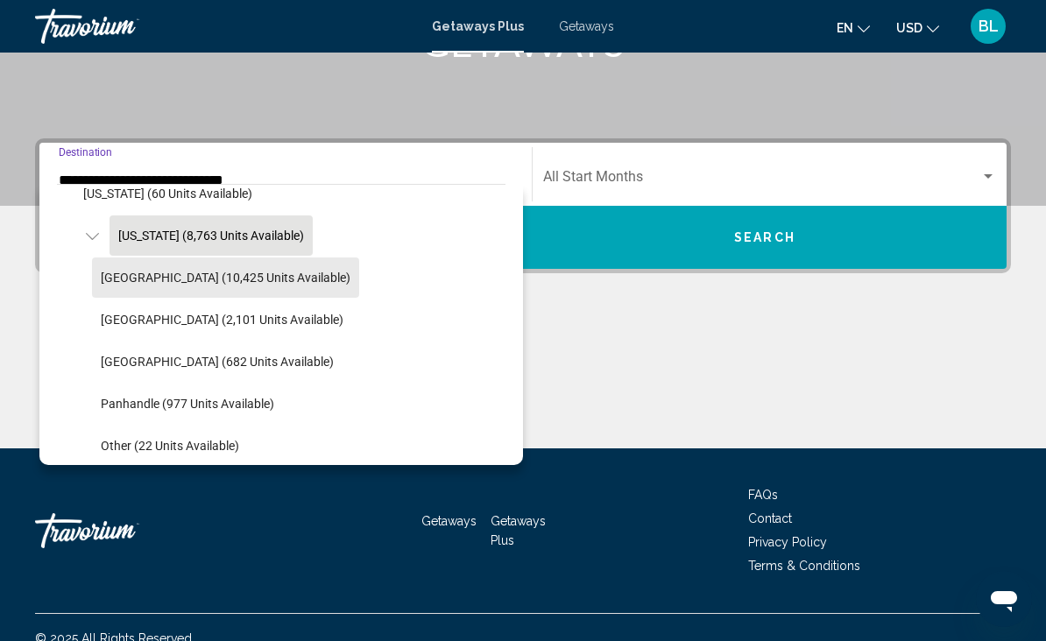
scroll to position [314, 0]
click at [191, 276] on span "Orlando & Disney Area (10,425 units available)" at bounding box center [226, 280] width 250 height 14
type input "**********"
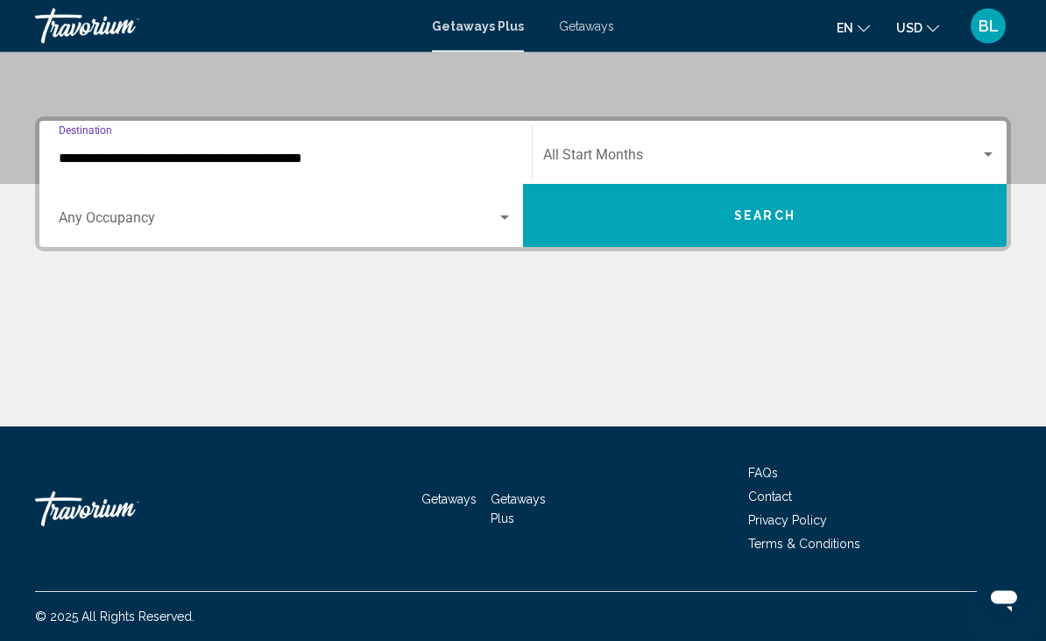
scroll to position [342, 0]
click at [151, 217] on span "Search widget" at bounding box center [278, 222] width 438 height 16
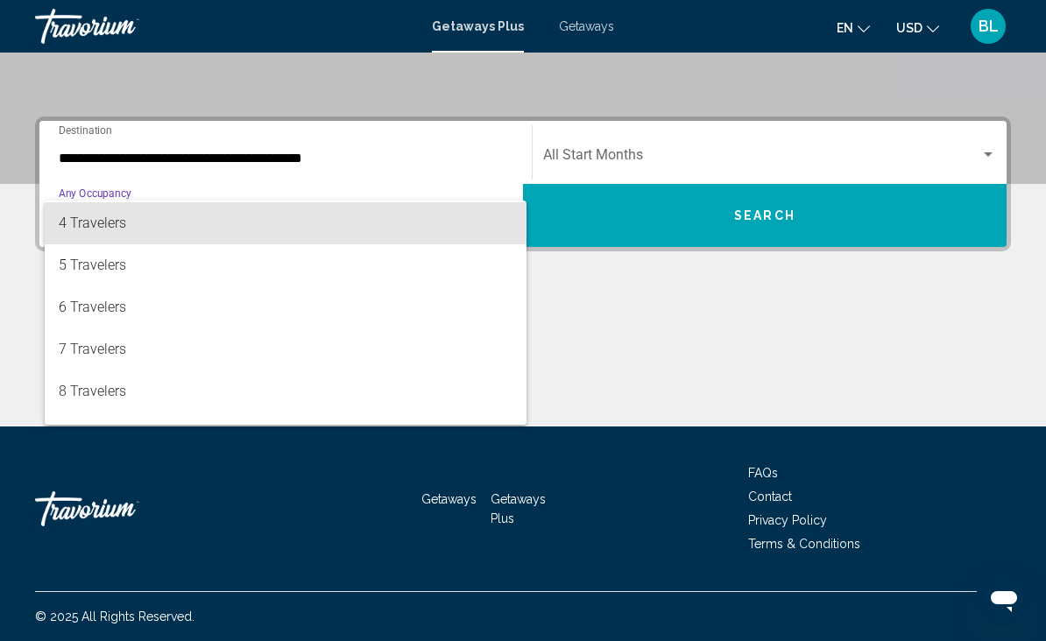
scroll to position [125, 0]
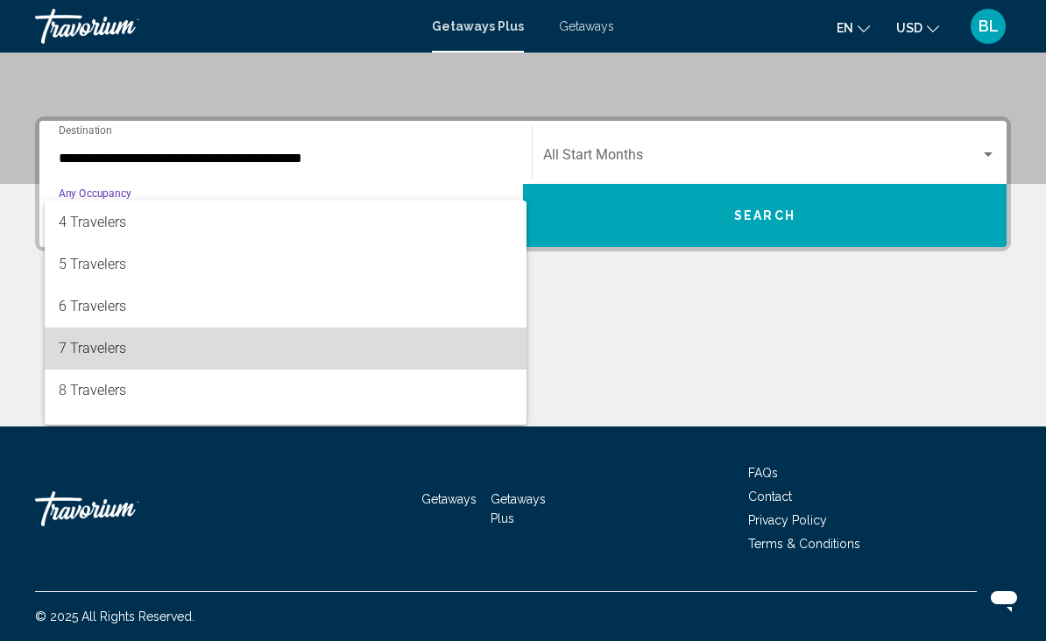
click at [106, 343] on span "7 Travelers" at bounding box center [286, 349] width 454 height 42
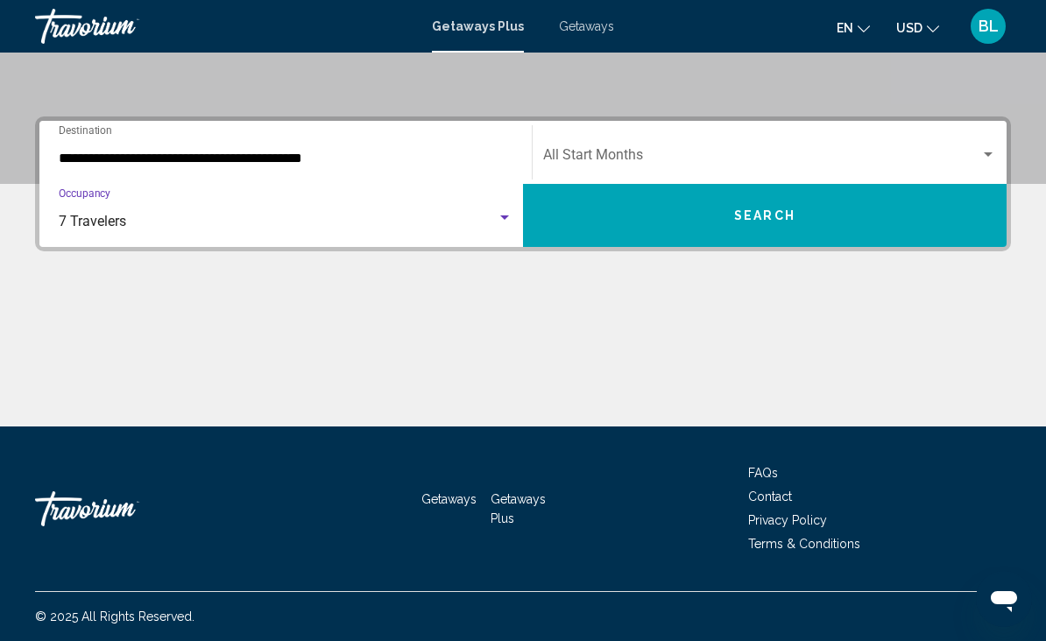
click at [620, 151] on span "Search widget" at bounding box center [761, 159] width 437 height 16
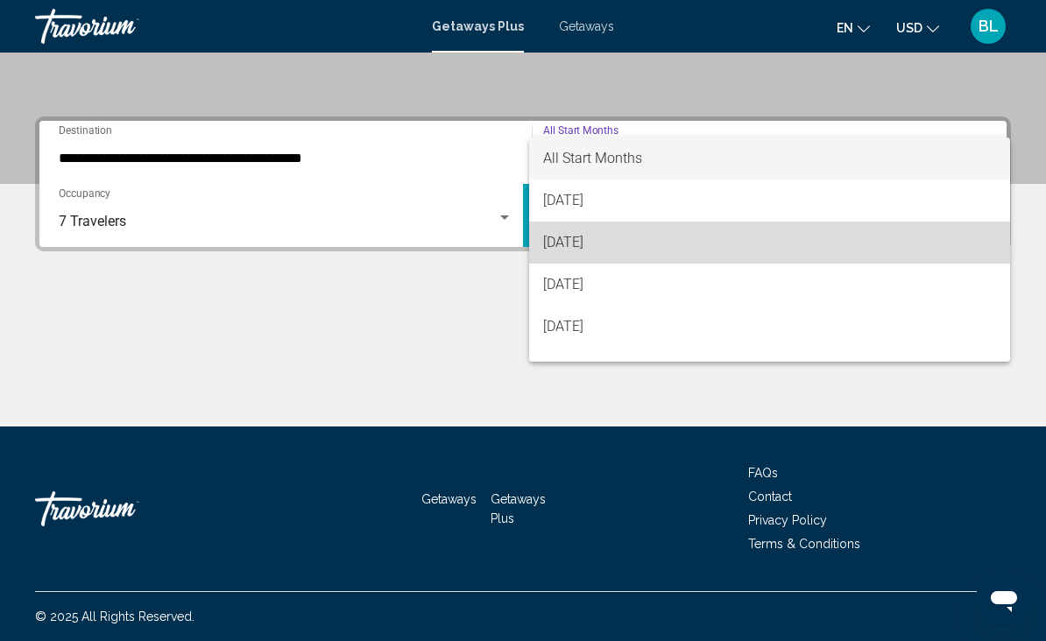
click at [631, 242] on span "[DATE]" at bounding box center [769, 243] width 453 height 42
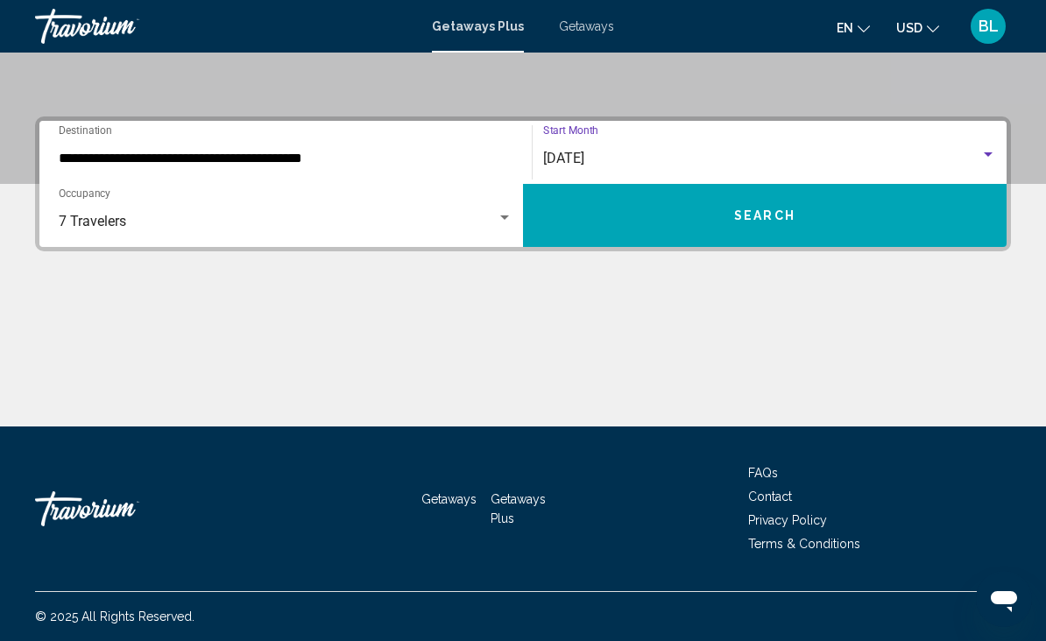
click at [658, 219] on button "Search" at bounding box center [765, 215] width 484 height 63
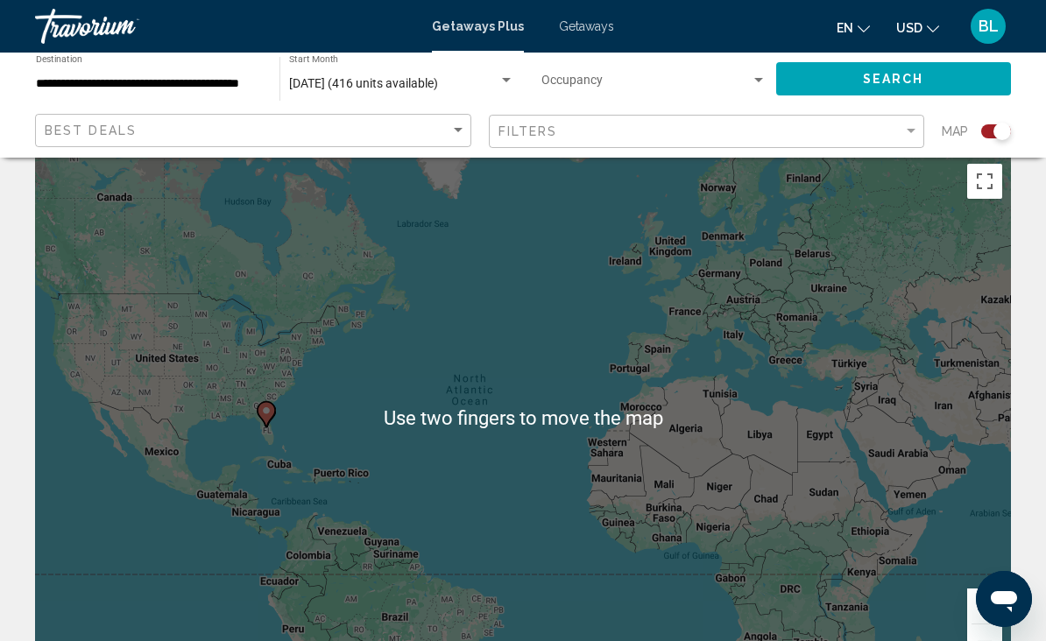
scroll to position [33, 0]
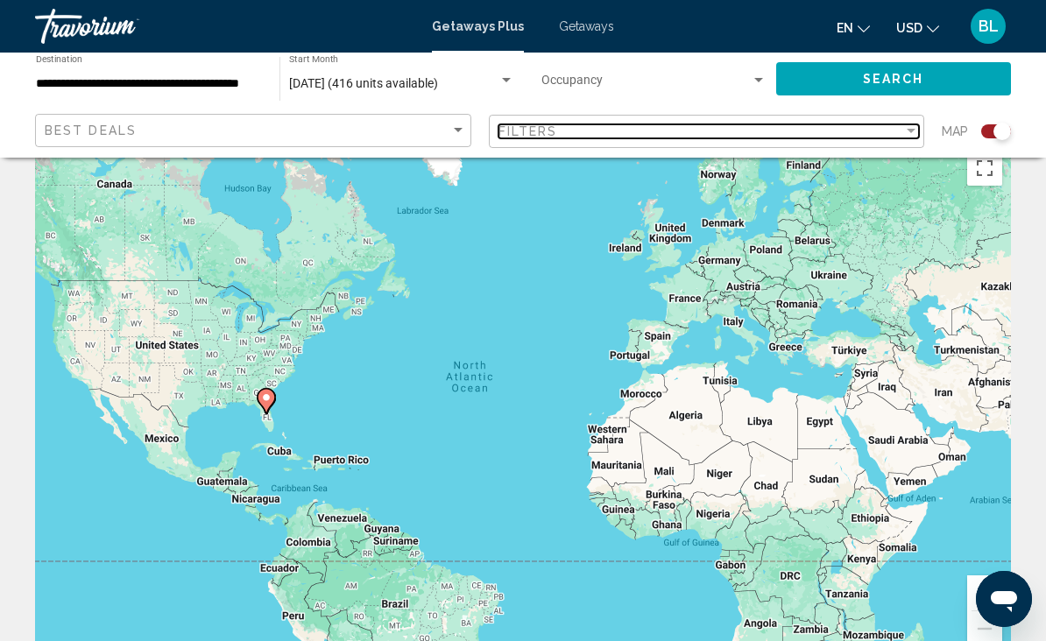
click at [726, 131] on div "Filters" at bounding box center [702, 131] width 406 height 14
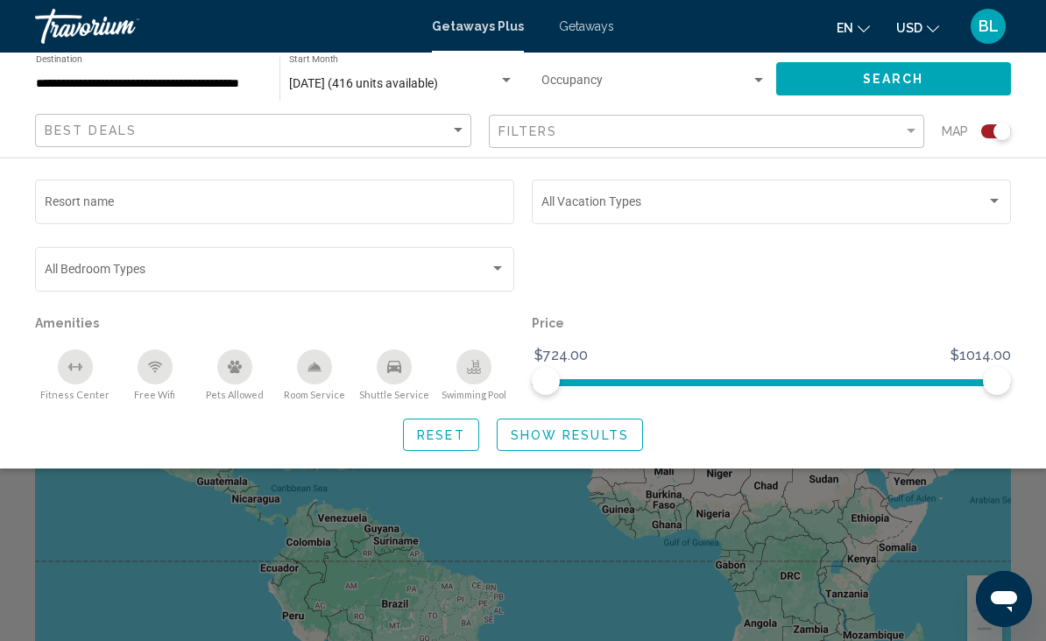
click at [499, 264] on div "Search widget" at bounding box center [498, 269] width 16 height 14
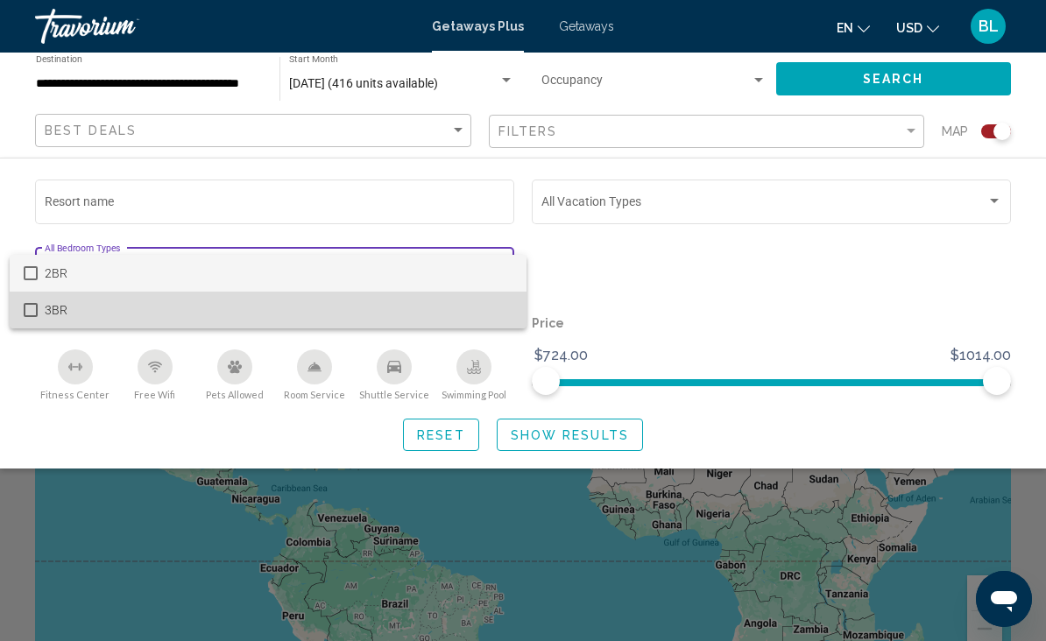
click at [480, 313] on span "3BR" at bounding box center [279, 310] width 468 height 37
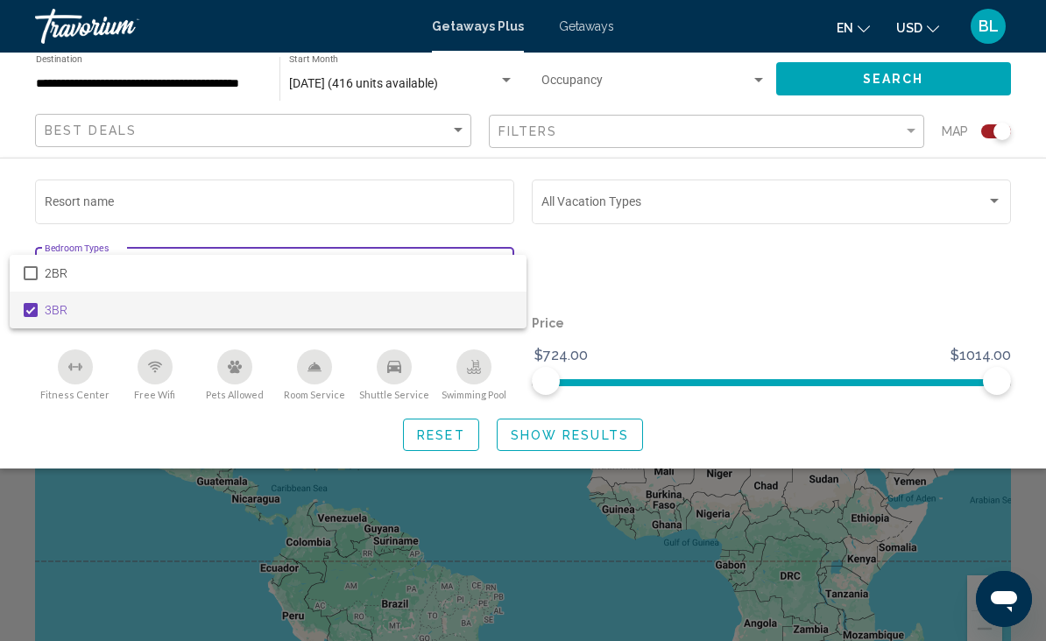
click at [611, 271] on div at bounding box center [523, 320] width 1046 height 641
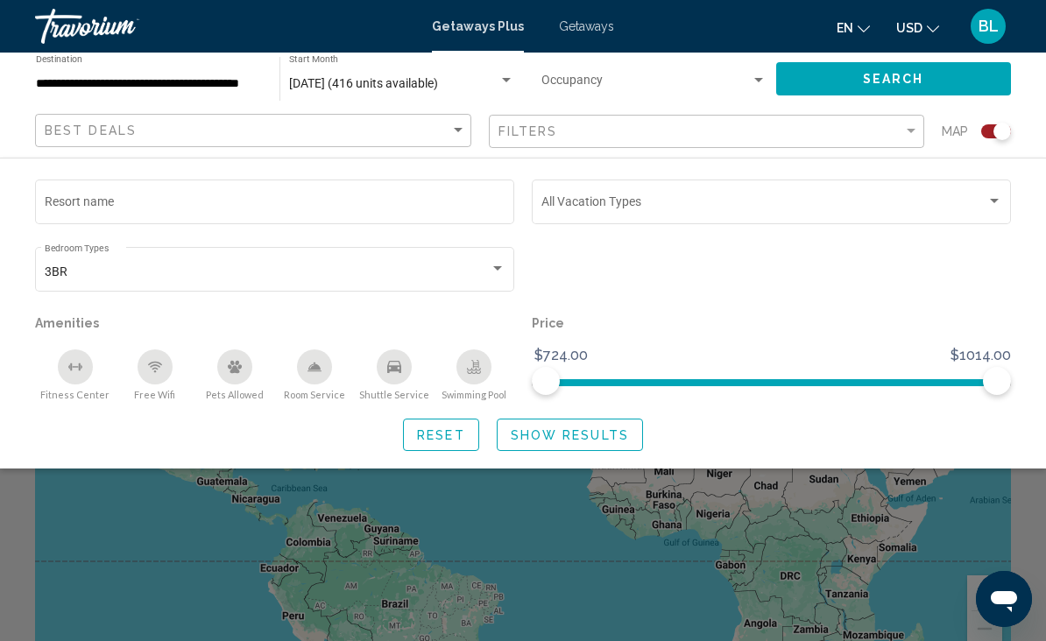
click at [651, 192] on div "Vacation Types All Vacation Types" at bounding box center [772, 200] width 461 height 48
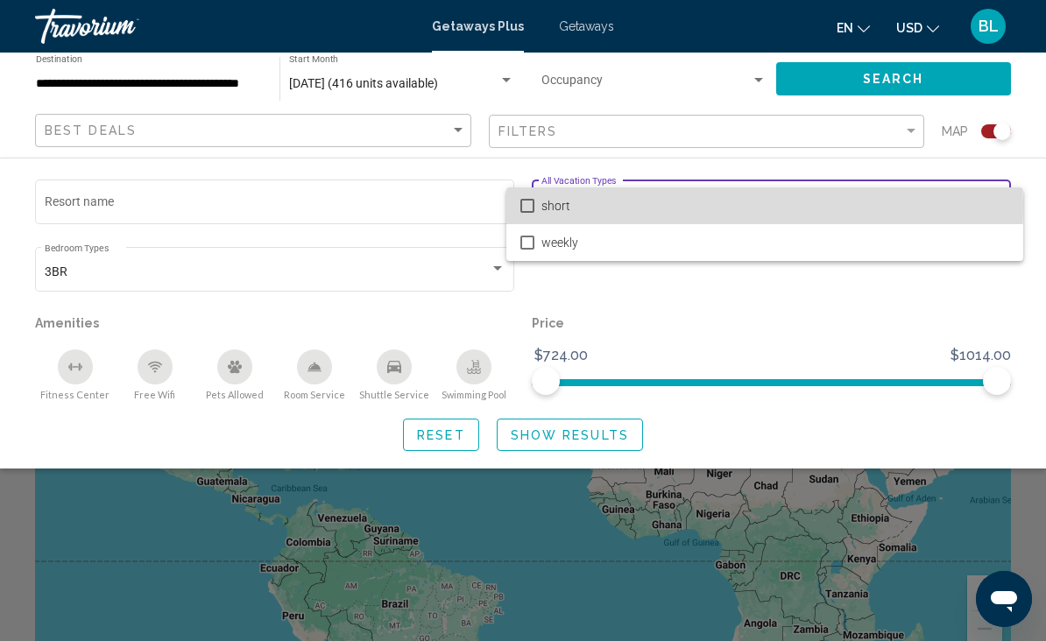
click at [529, 207] on mat-pseudo-checkbox at bounding box center [528, 206] width 14 height 14
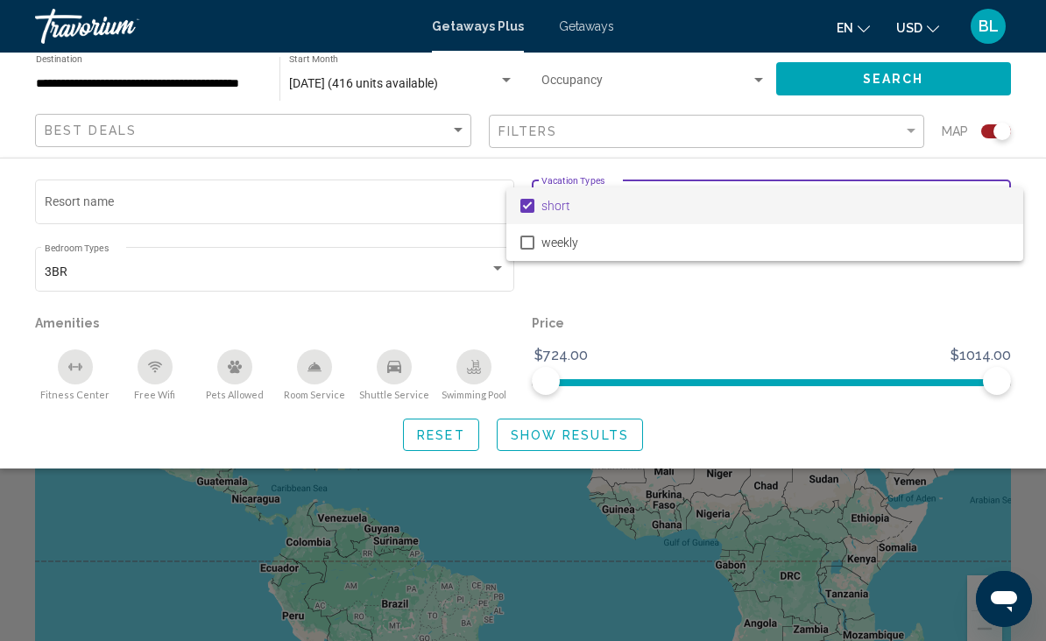
click at [643, 301] on div at bounding box center [523, 320] width 1046 height 641
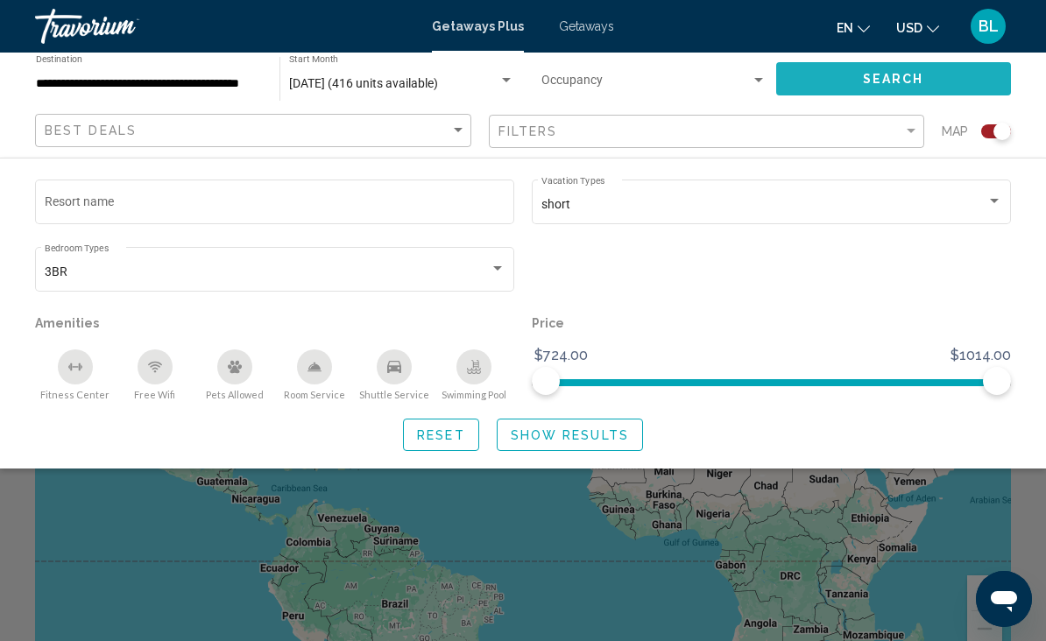
click at [827, 81] on button "Search" at bounding box center [894, 78] width 236 height 32
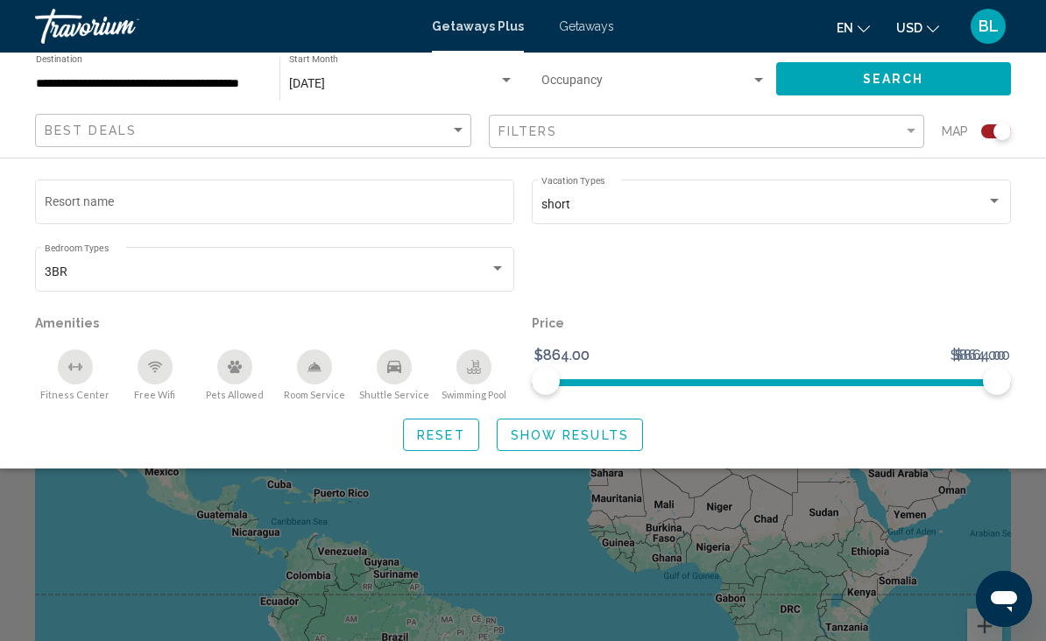
click at [490, 304] on div "3BR Bedroom Types All Bedroom Types" at bounding box center [274, 277] width 479 height 61
click at [495, 310] on mat-form-field "3BR Bedroom Types All Bedroom Types" at bounding box center [274, 277] width 479 height 67
click at [497, 305] on div "3BR Bedroom Types All Bedroom Types" at bounding box center [274, 277] width 479 height 61
click at [844, 110] on app-map-search-filters "Best Deals Filters Map Resort name short Vacation Types All Vacation Types 3BR …" at bounding box center [523, 131] width 1011 height 53
click at [598, 471] on div "Search widget" at bounding box center [523, 452] width 1046 height 379
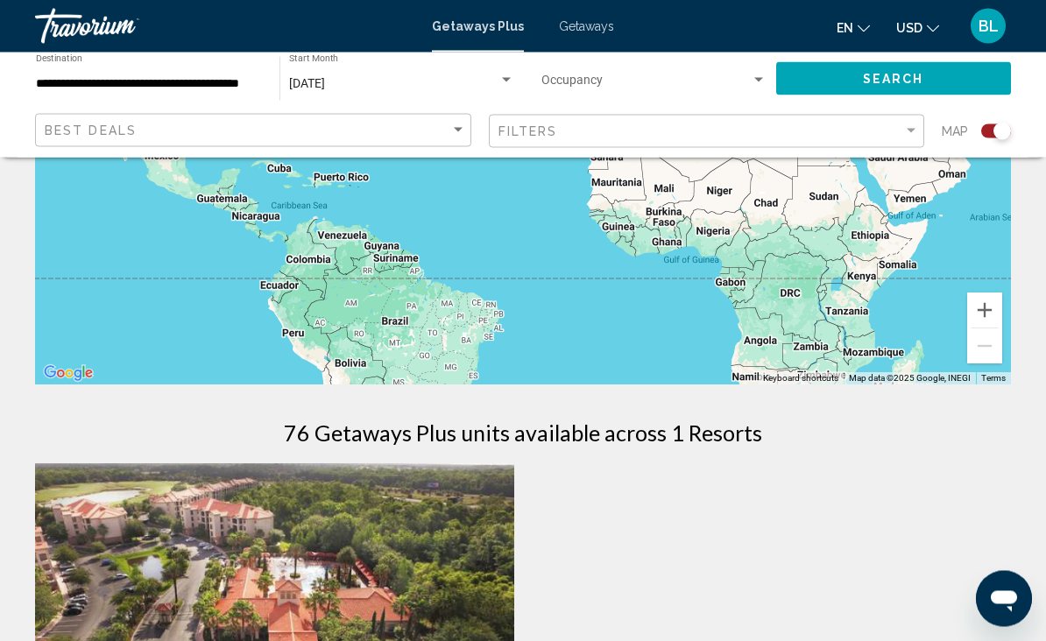
scroll to position [316, 0]
click at [721, 77] on div "Search widget" at bounding box center [655, 84] width 226 height 14
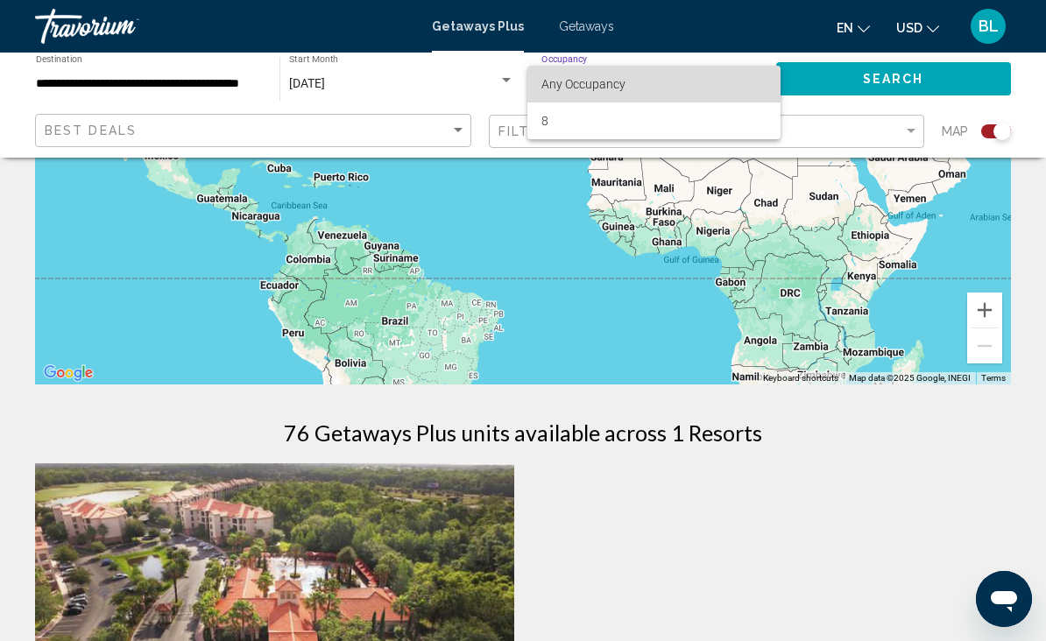
click at [680, 84] on span "Any Occupancy" at bounding box center [655, 84] width 226 height 37
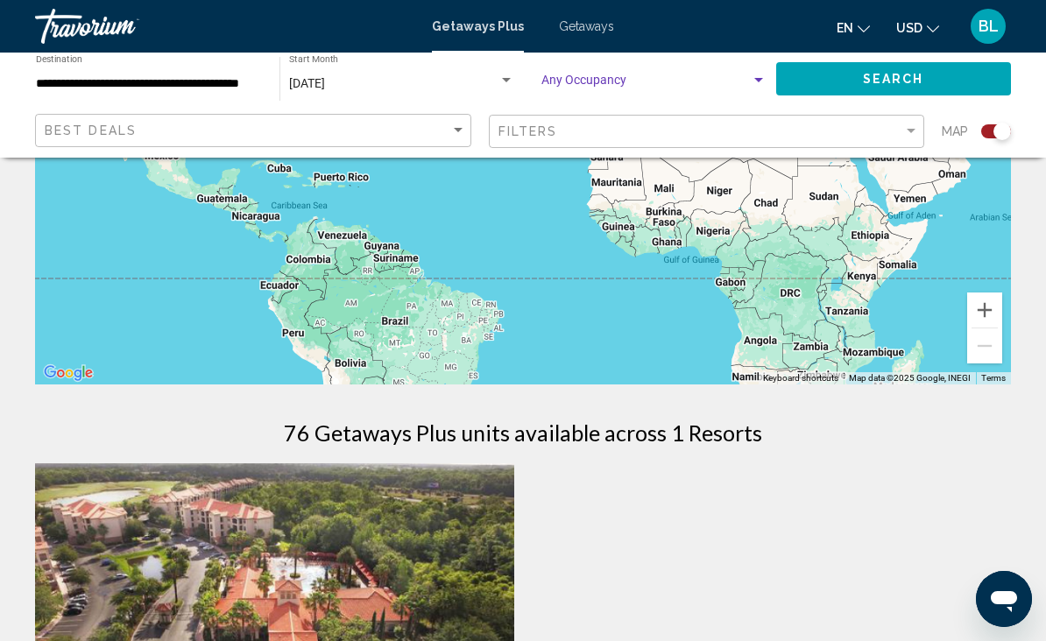
click at [827, 79] on button "Search" at bounding box center [894, 78] width 236 height 32
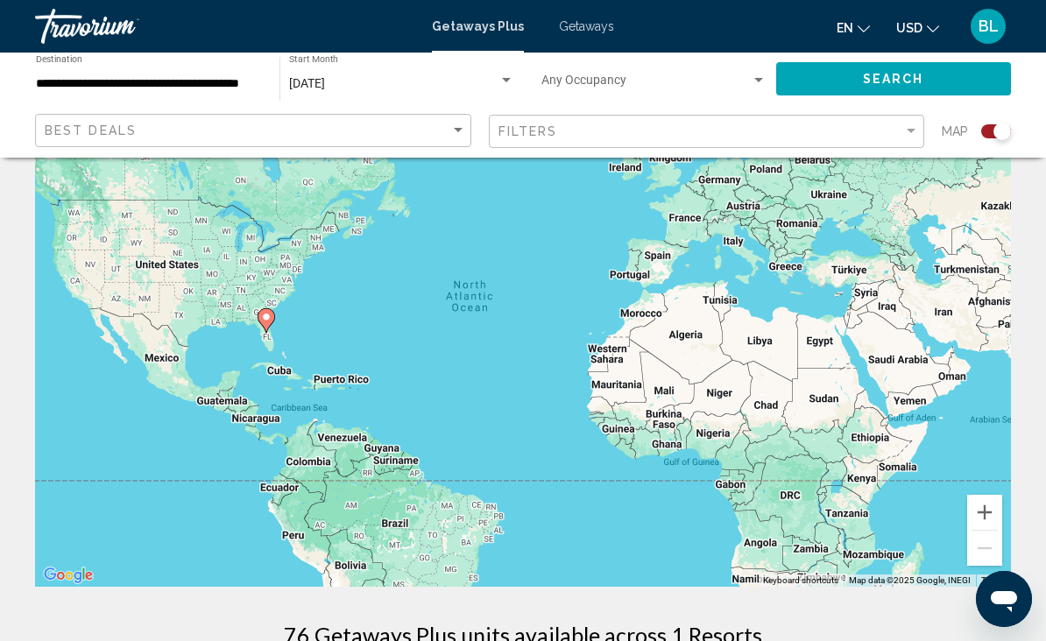
scroll to position [110, 0]
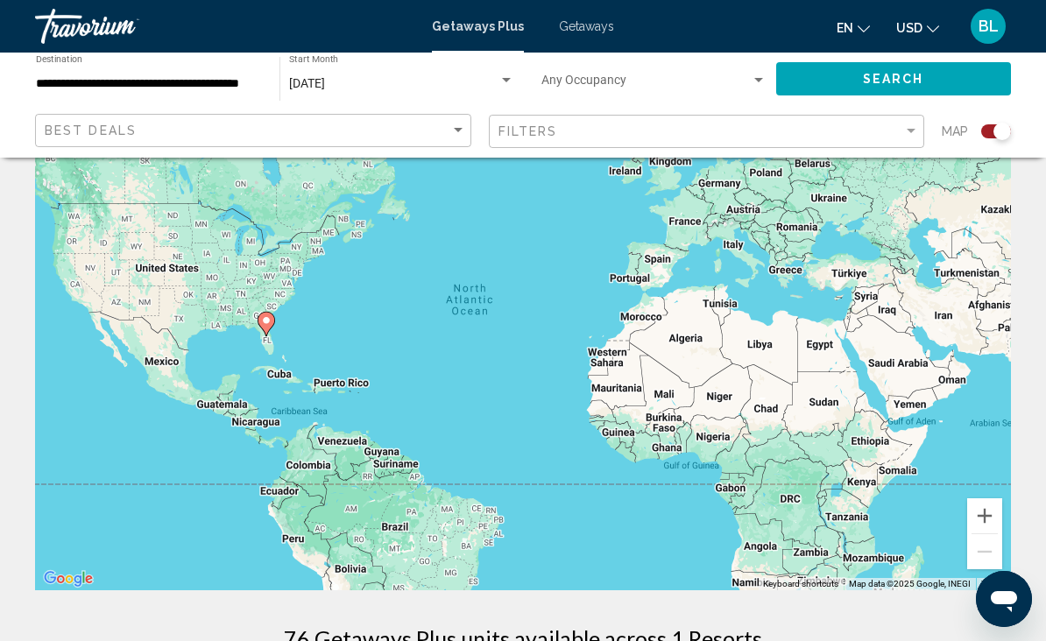
click at [75, 77] on input "**********" at bounding box center [149, 84] width 226 height 14
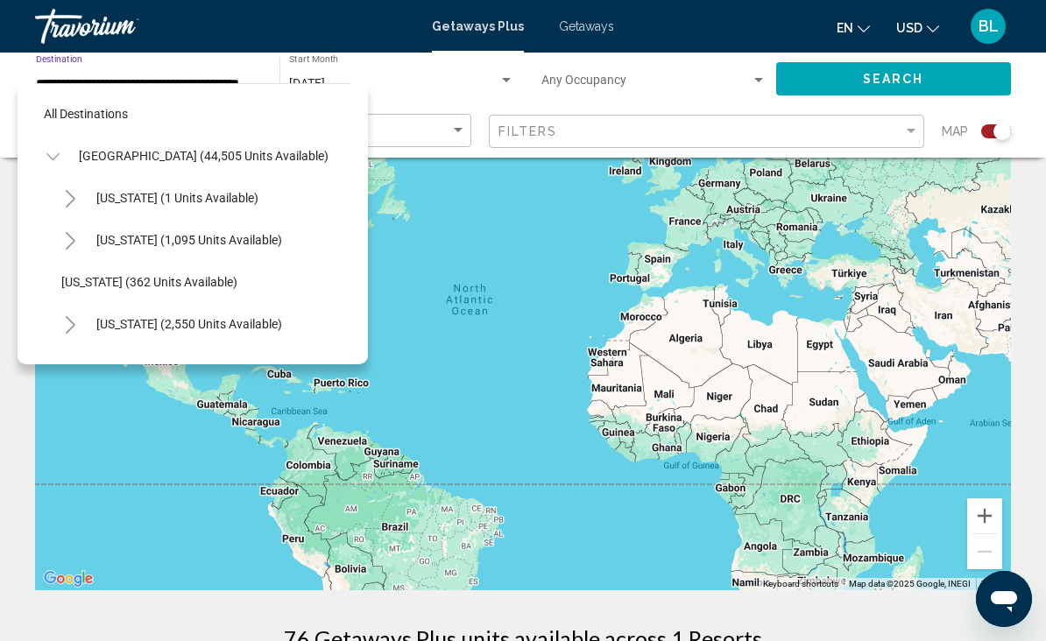
scroll to position [273, 0]
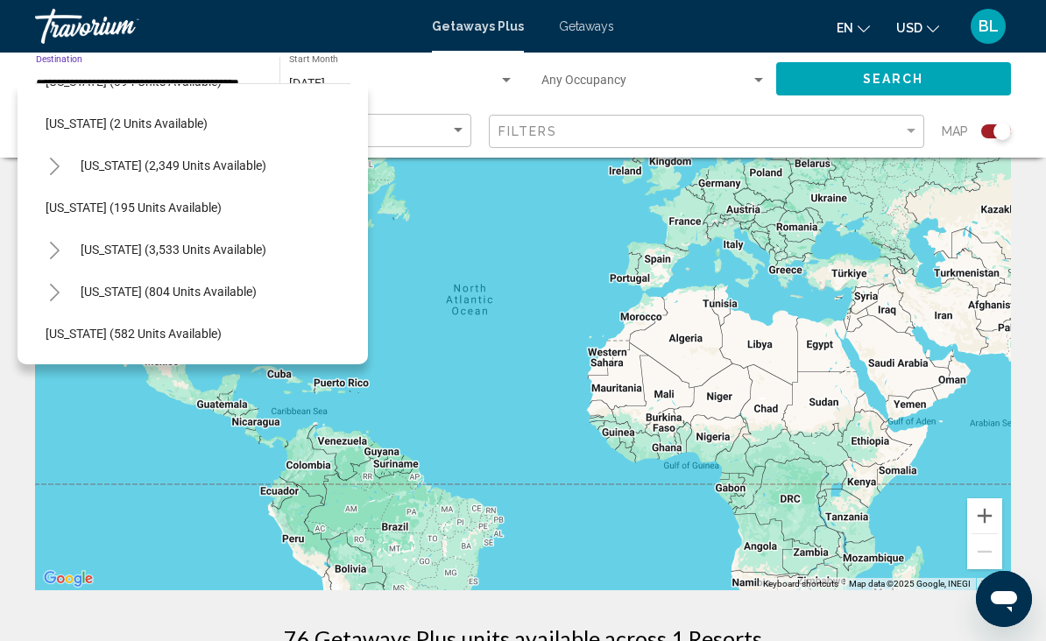
click at [38, 235] on button "Toggle Nevada (3,533 units available)" at bounding box center [54, 249] width 35 height 35
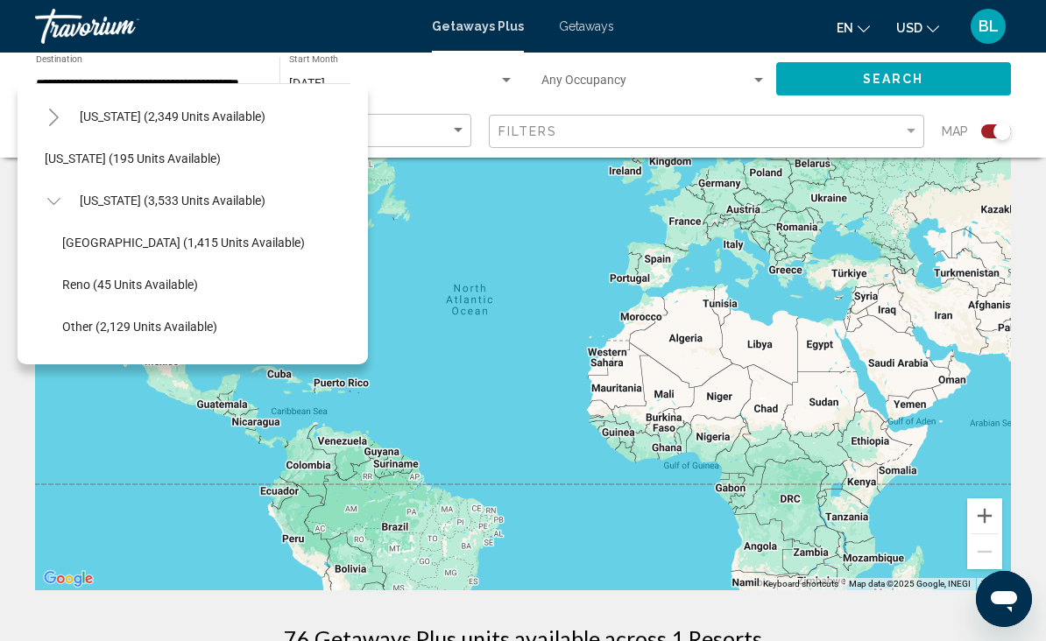
scroll to position [1176, 16]
click at [89, 242] on span "Las Vegas (1,415 units available)" at bounding box center [184, 242] width 243 height 14
type input "**********"
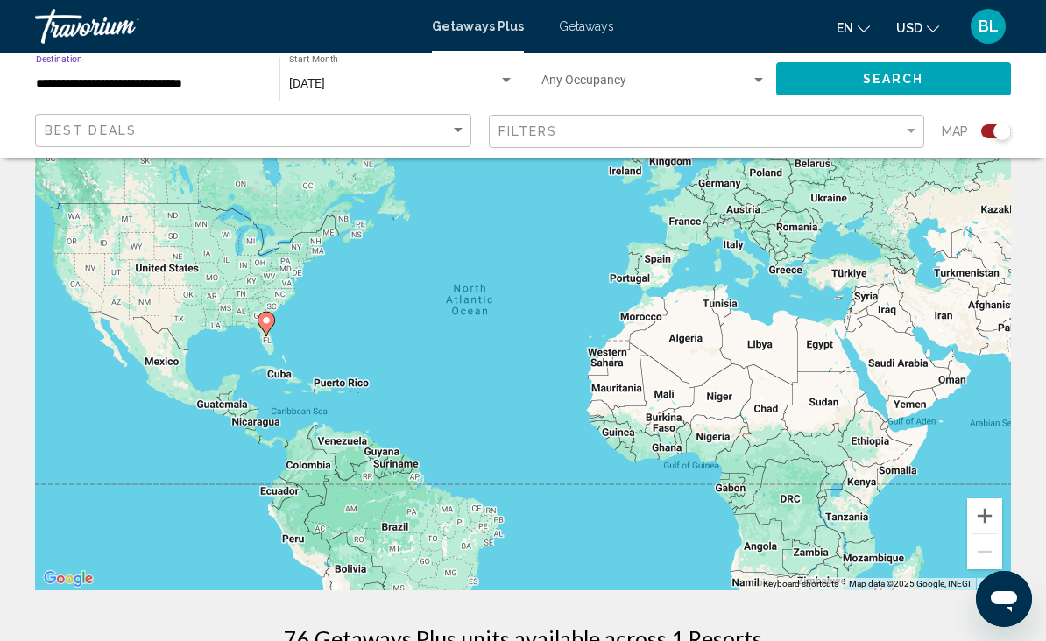
click at [413, 78] on div "[DATE]" at bounding box center [393, 84] width 209 height 14
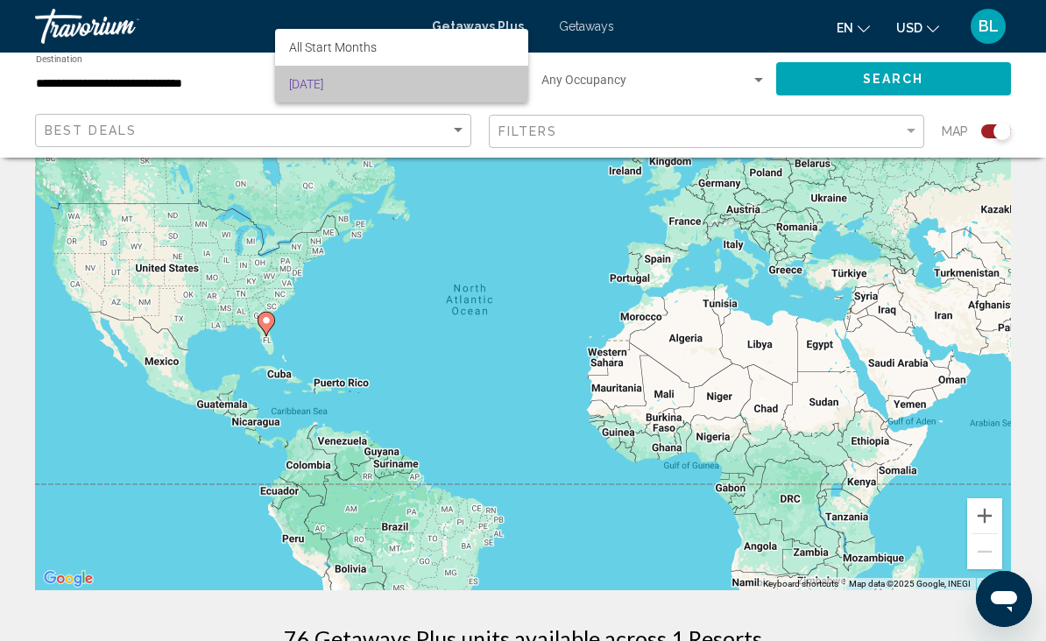
click at [376, 75] on span "[DATE]" at bounding box center [401, 84] width 225 height 37
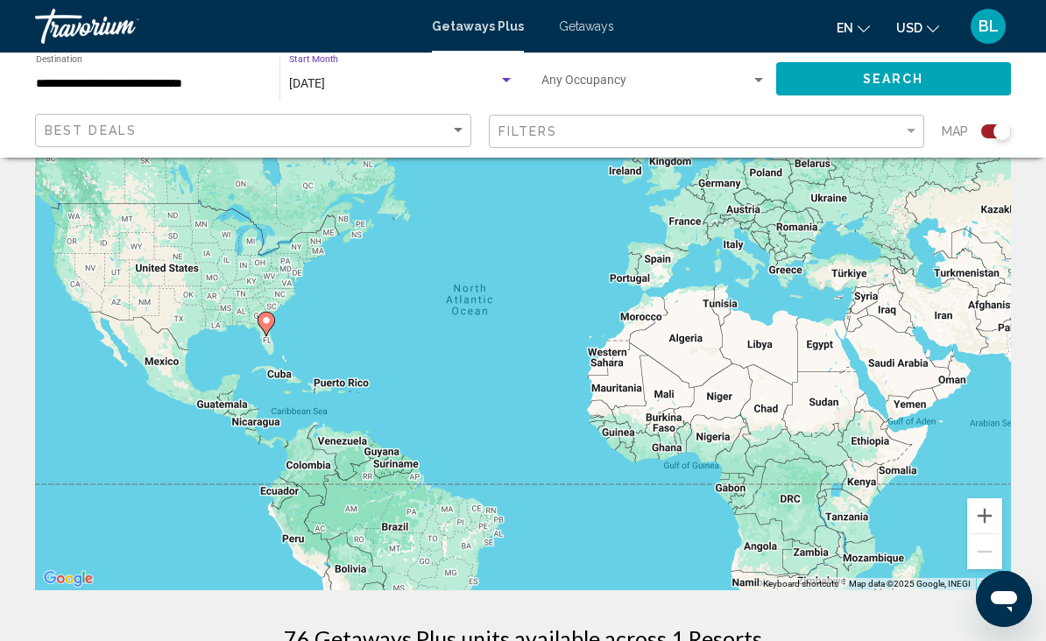
click at [394, 39] on link "Travorium" at bounding box center [224, 26] width 379 height 35
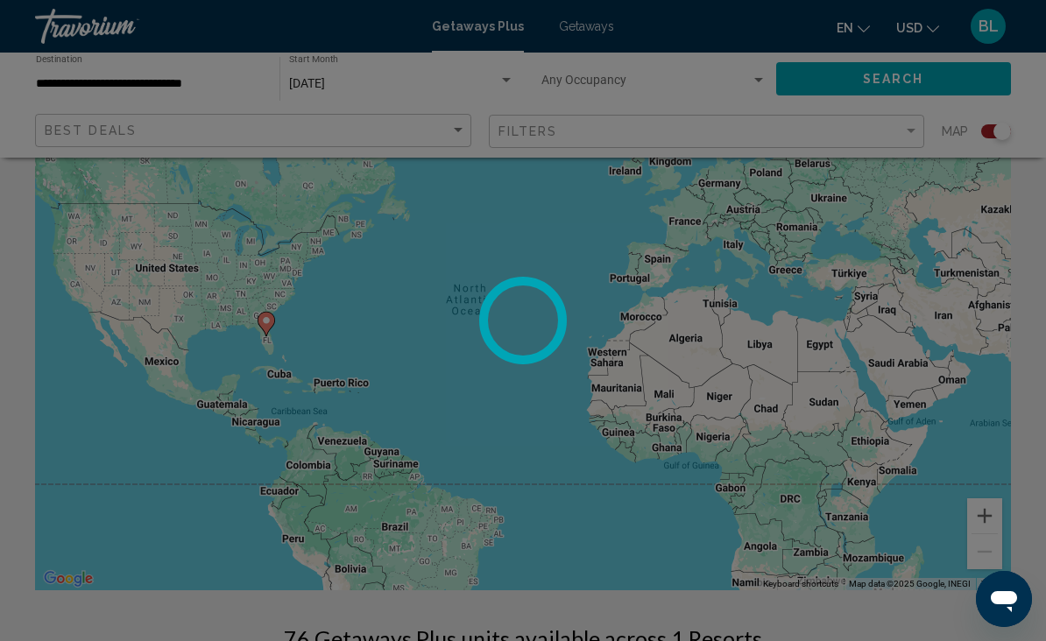
click at [373, 75] on div at bounding box center [523, 320] width 1046 height 641
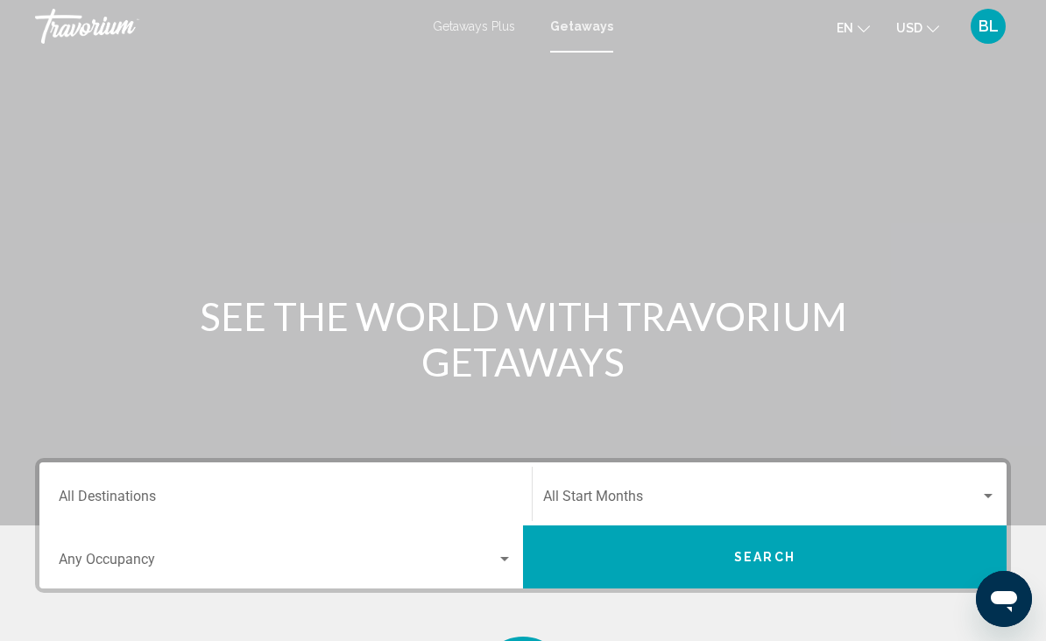
click at [371, 89] on div "Main content" at bounding box center [523, 263] width 1046 height 526
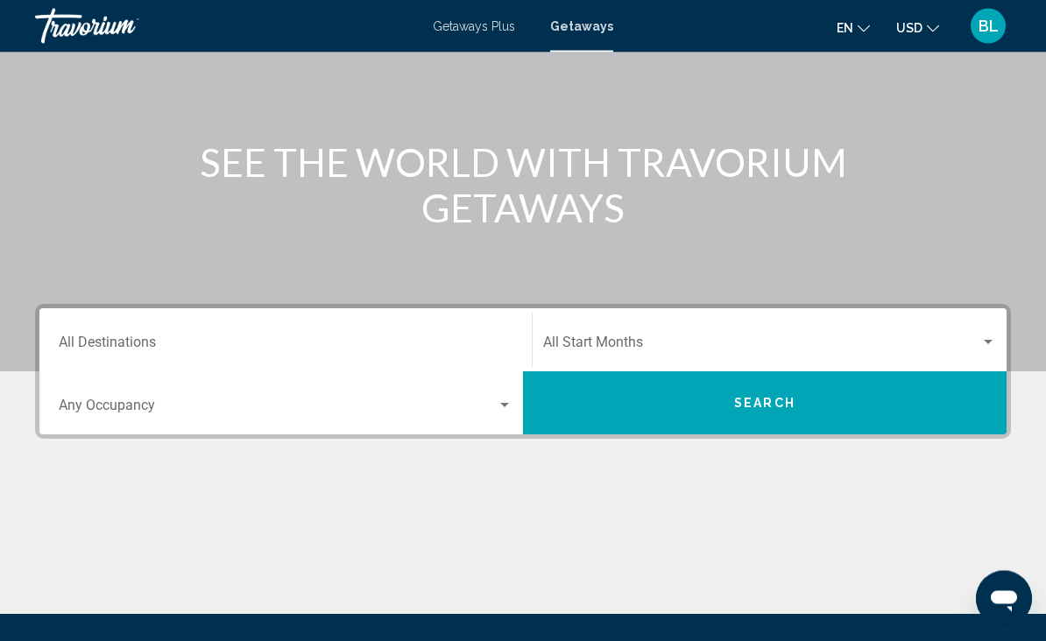
click at [228, 351] on input "Destination All Destinations" at bounding box center [286, 347] width 454 height 16
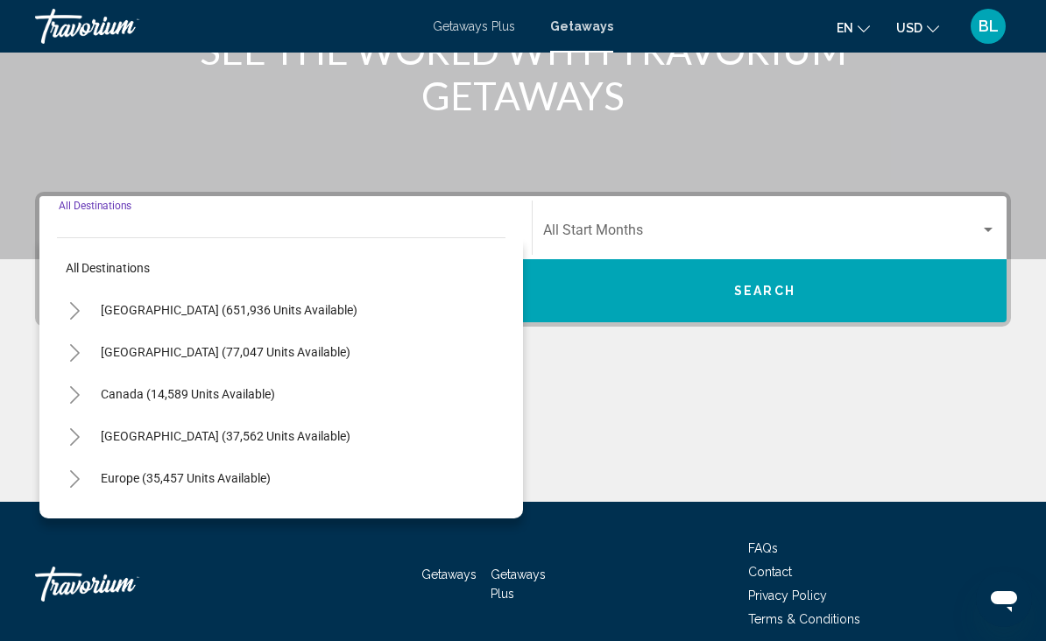
scroll to position [290, 0]
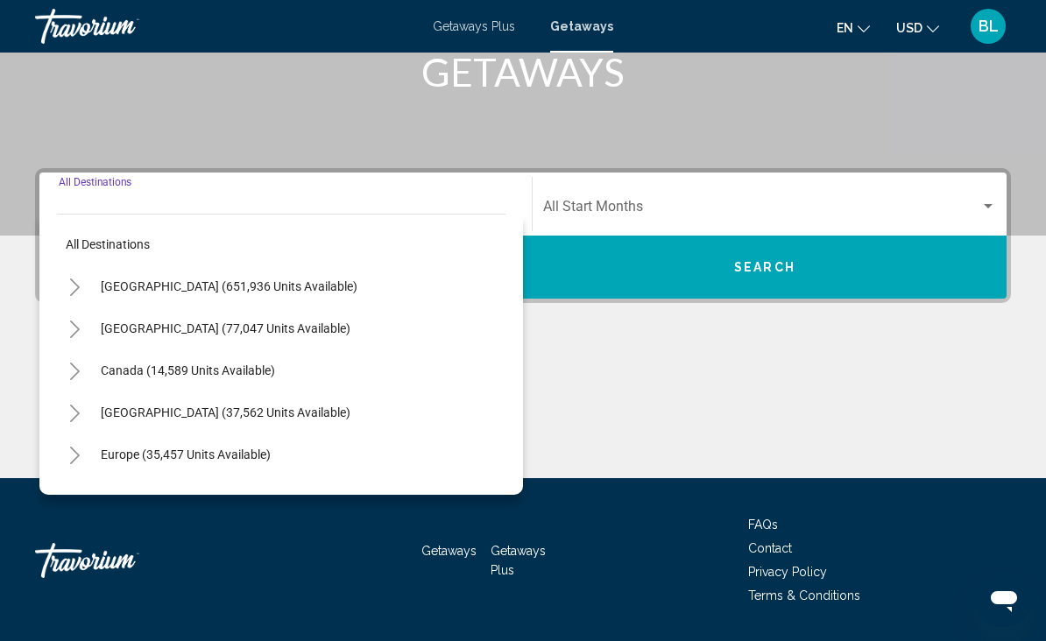
click at [189, 290] on span "United States (651,936 units available)" at bounding box center [229, 287] width 257 height 14
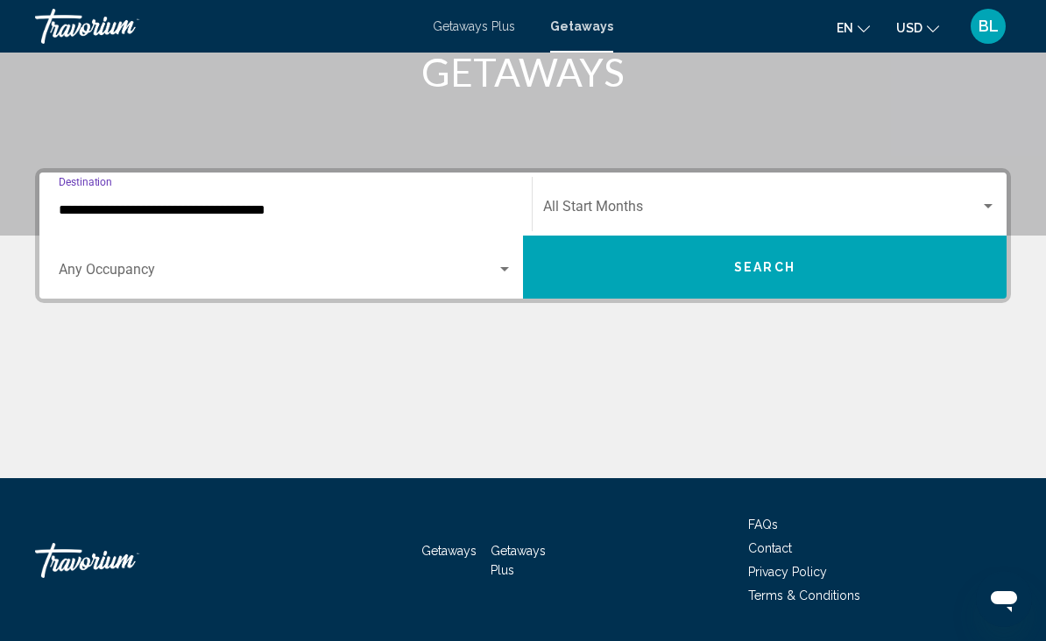
click at [222, 209] on input "**********" at bounding box center [286, 210] width 454 height 16
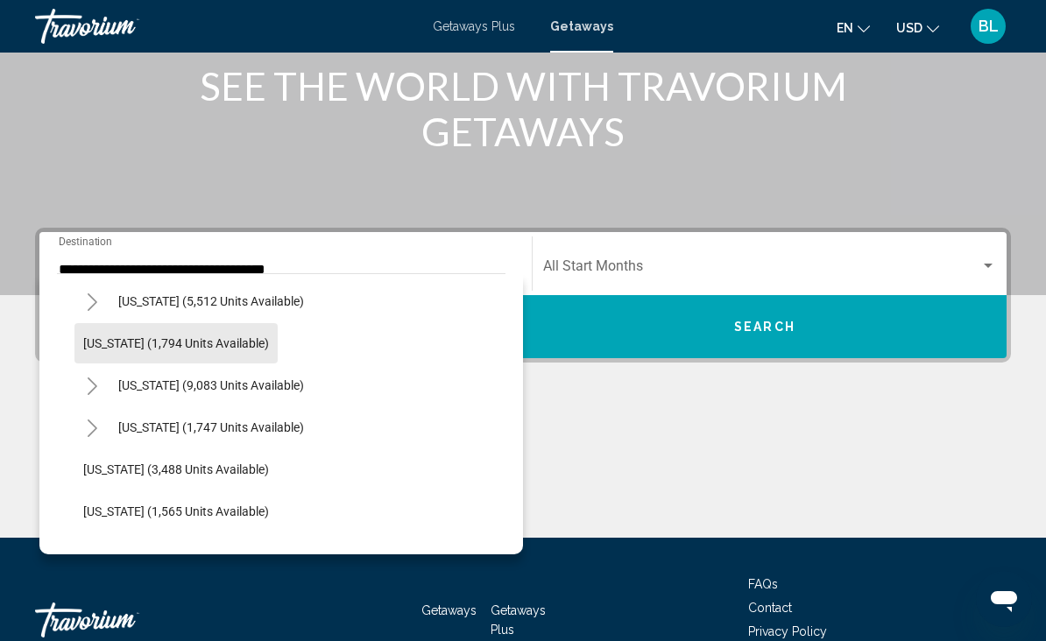
scroll to position [1011, 0]
click at [99, 388] on button "Toggle Nevada (9,083 units available)" at bounding box center [91, 386] width 35 height 35
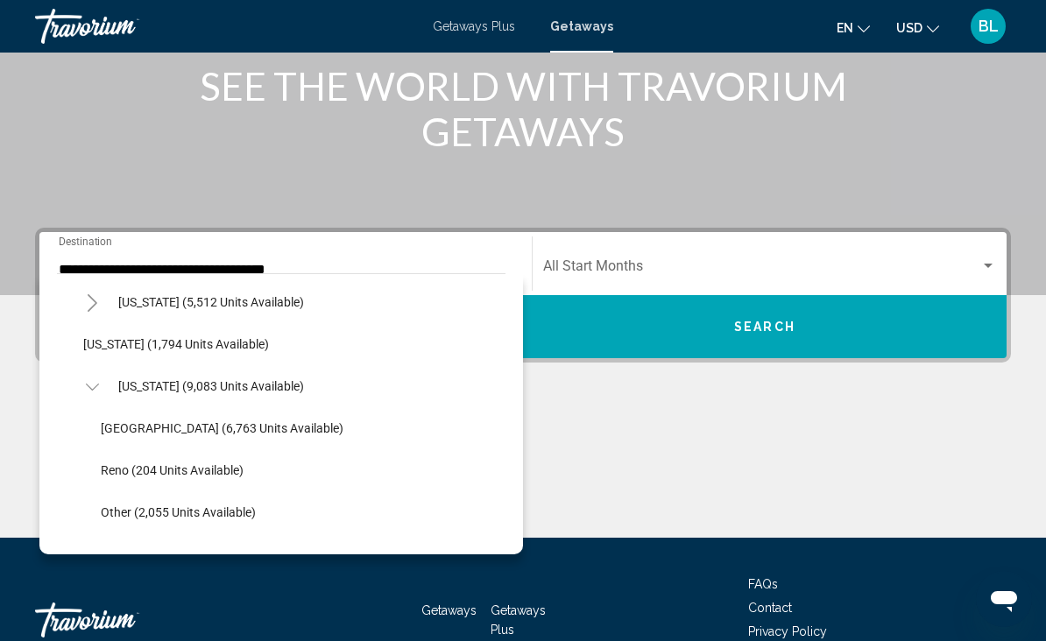
click at [174, 430] on span "Las Vegas (6,763 units available)" at bounding box center [222, 428] width 243 height 14
type input "**********"
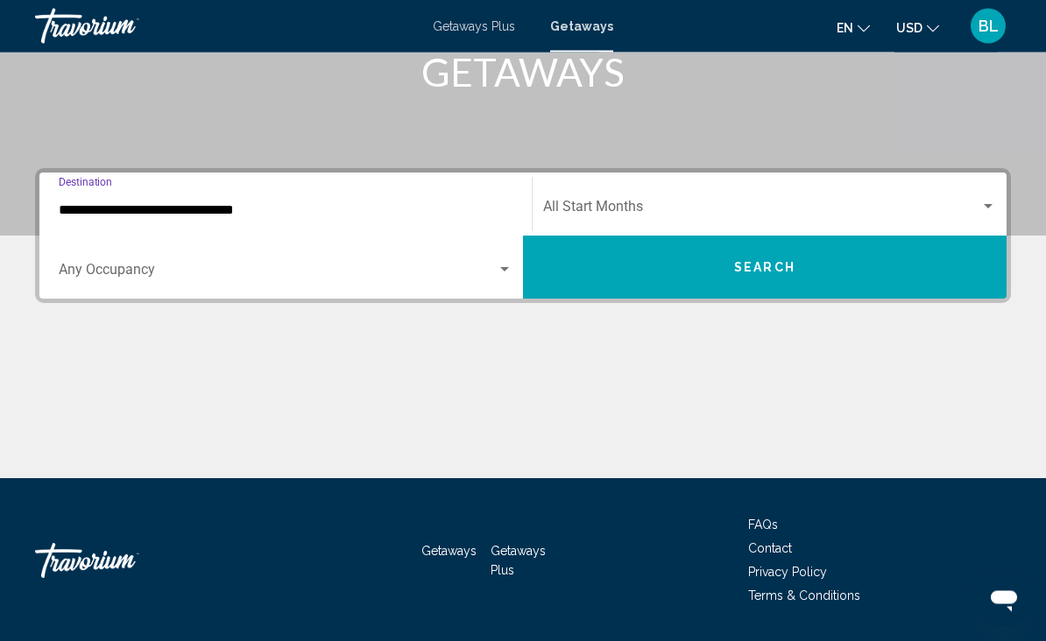
scroll to position [290, 0]
click at [184, 266] on span "Search widget" at bounding box center [278, 274] width 438 height 16
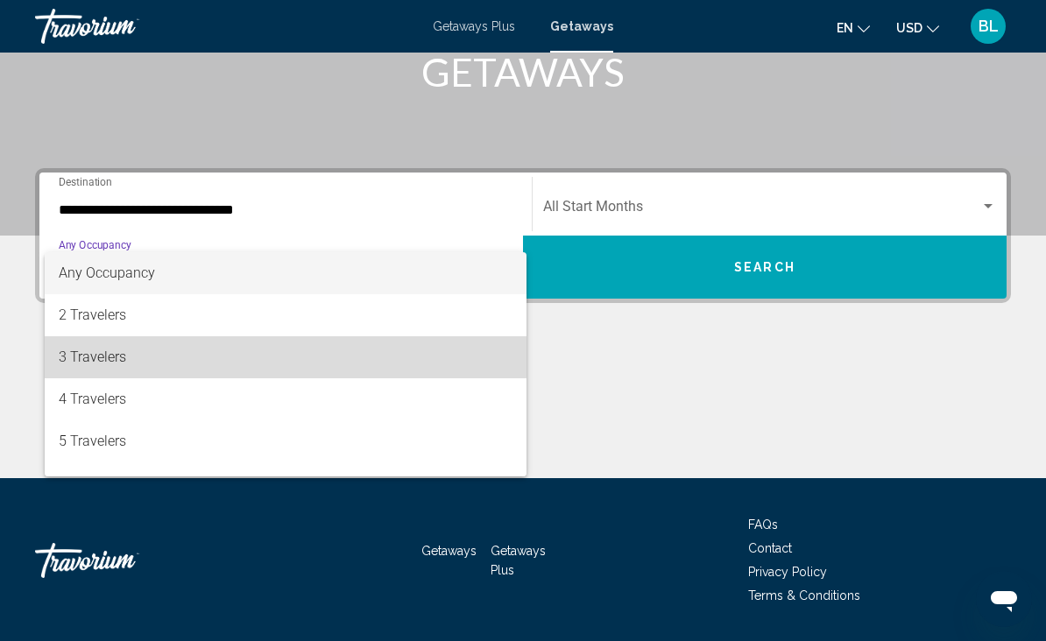
click at [164, 354] on span "3 Travelers" at bounding box center [286, 357] width 454 height 42
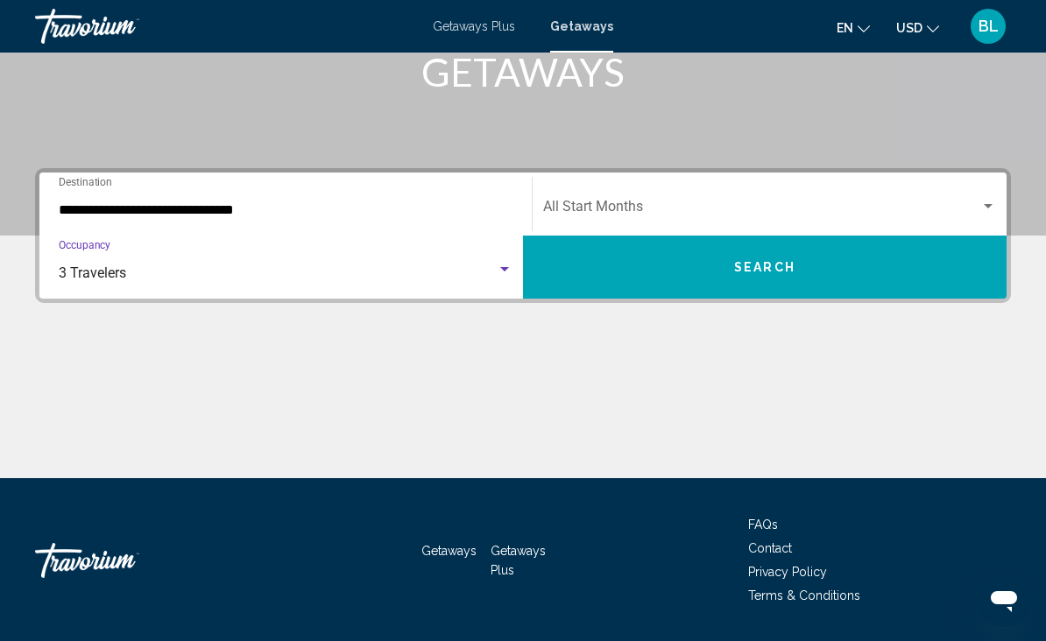
click at [601, 202] on span "Search widget" at bounding box center [761, 210] width 437 height 16
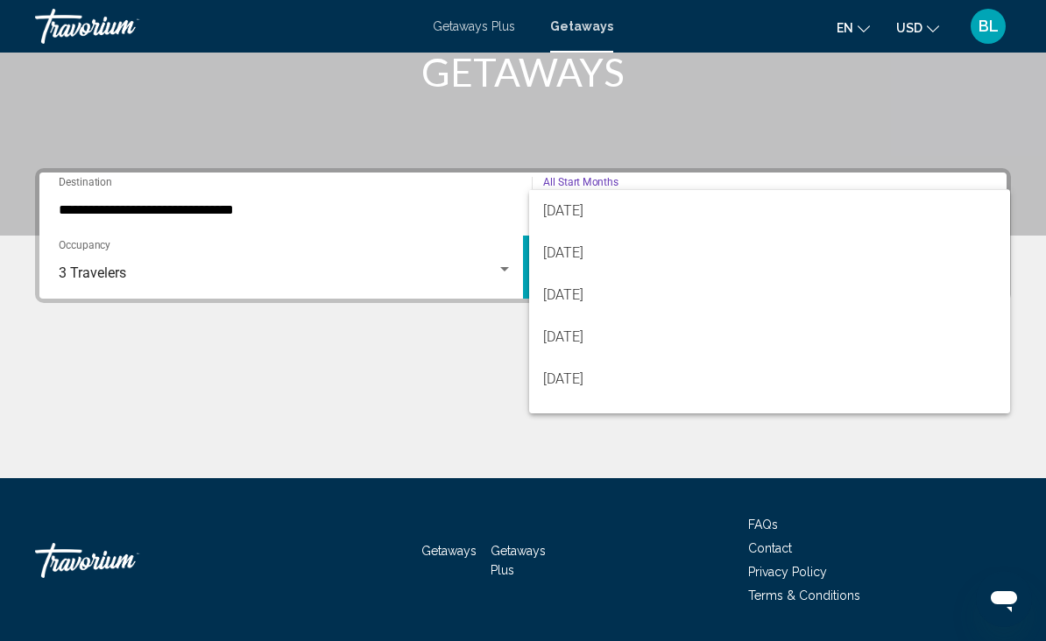
scroll to position [128, 0]
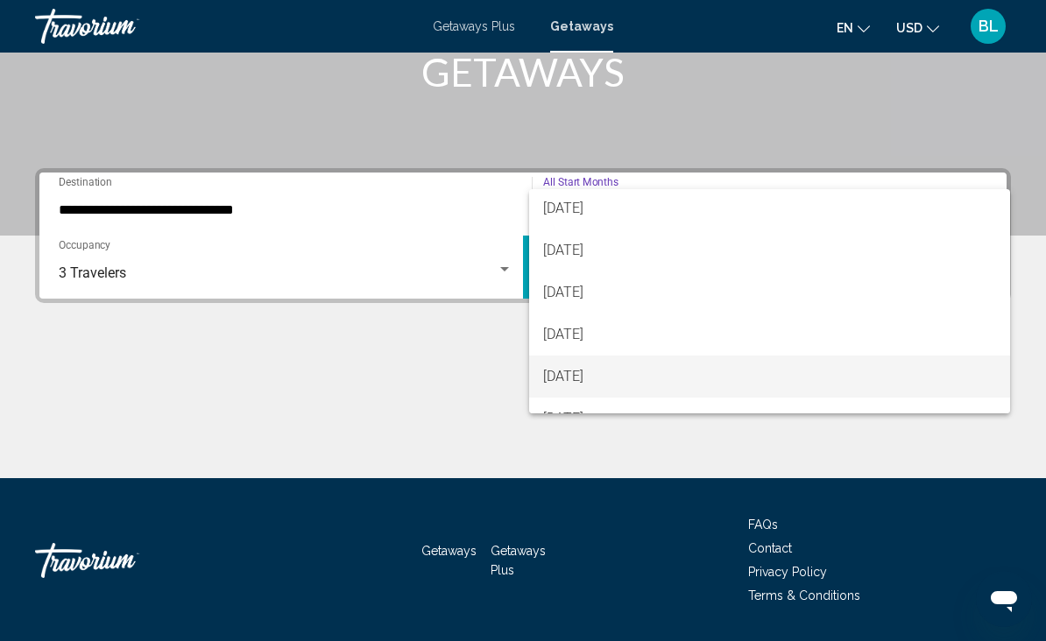
click at [605, 376] on span "[DATE]" at bounding box center [769, 377] width 453 height 42
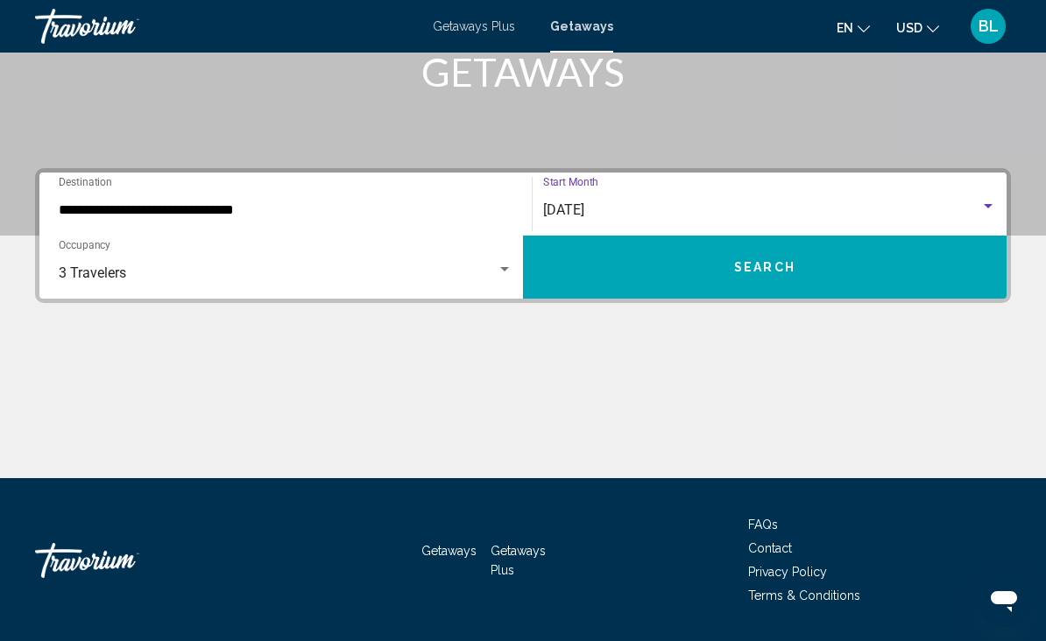
click at [637, 275] on button "Search" at bounding box center [765, 267] width 484 height 63
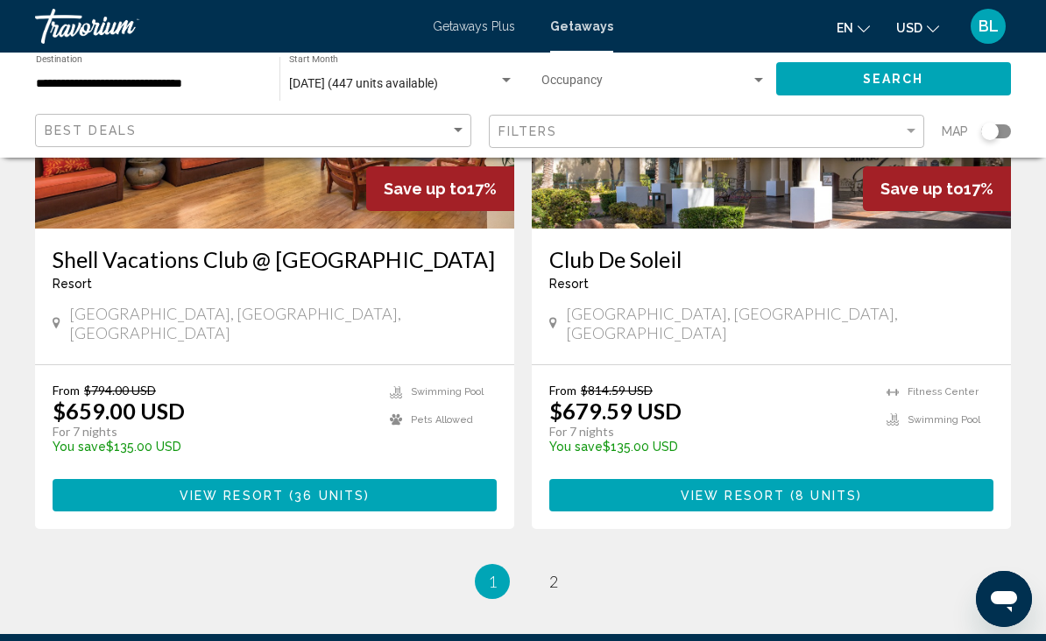
scroll to position [3432, 0]
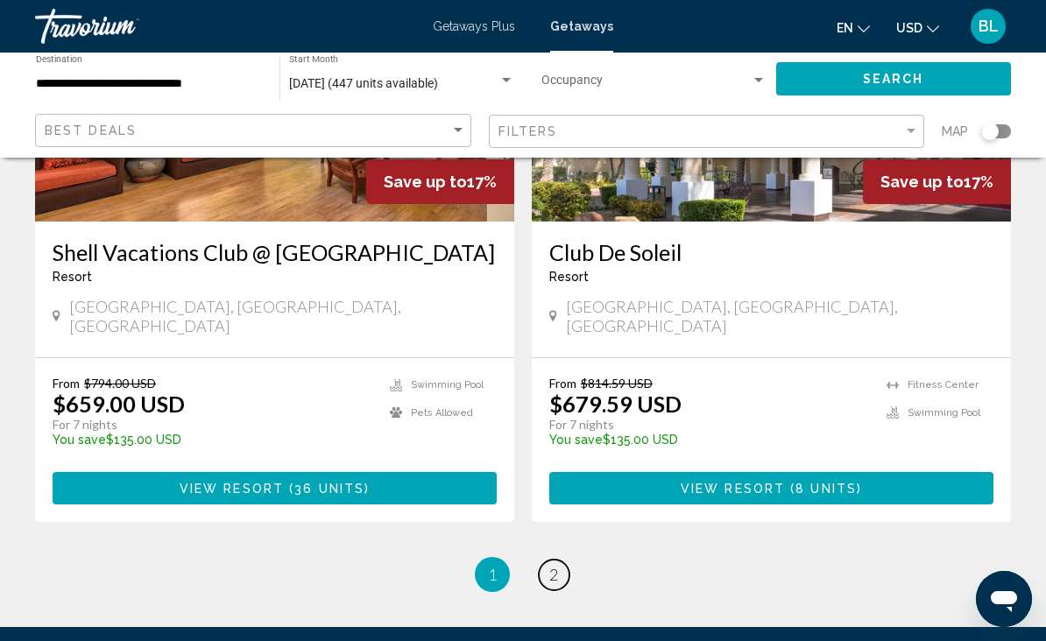
click at [552, 560] on link "page 2" at bounding box center [554, 575] width 31 height 31
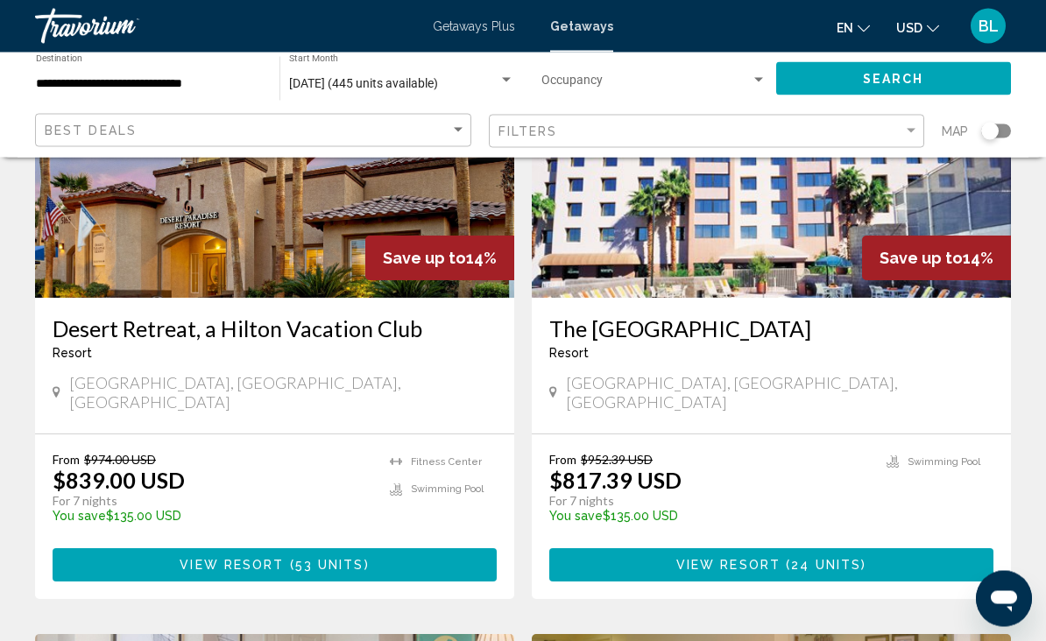
scroll to position [837, 0]
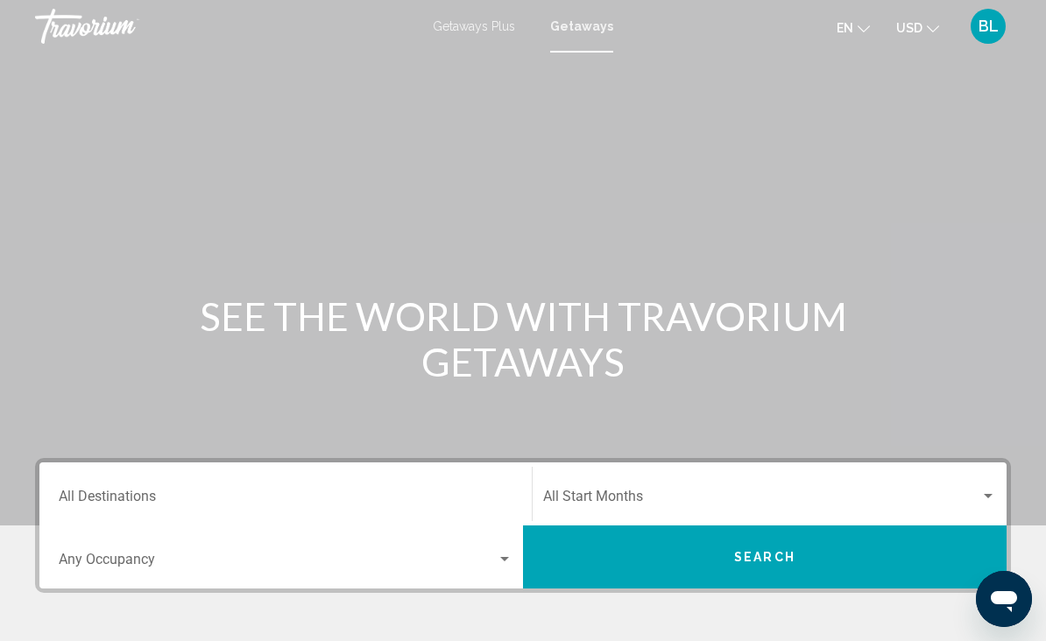
click at [26, 31] on div "Getaways Plus Getaways en English Español Français Italiano Português русский U…" at bounding box center [523, 26] width 1046 height 37
